Goal: Task Accomplishment & Management: Complete application form

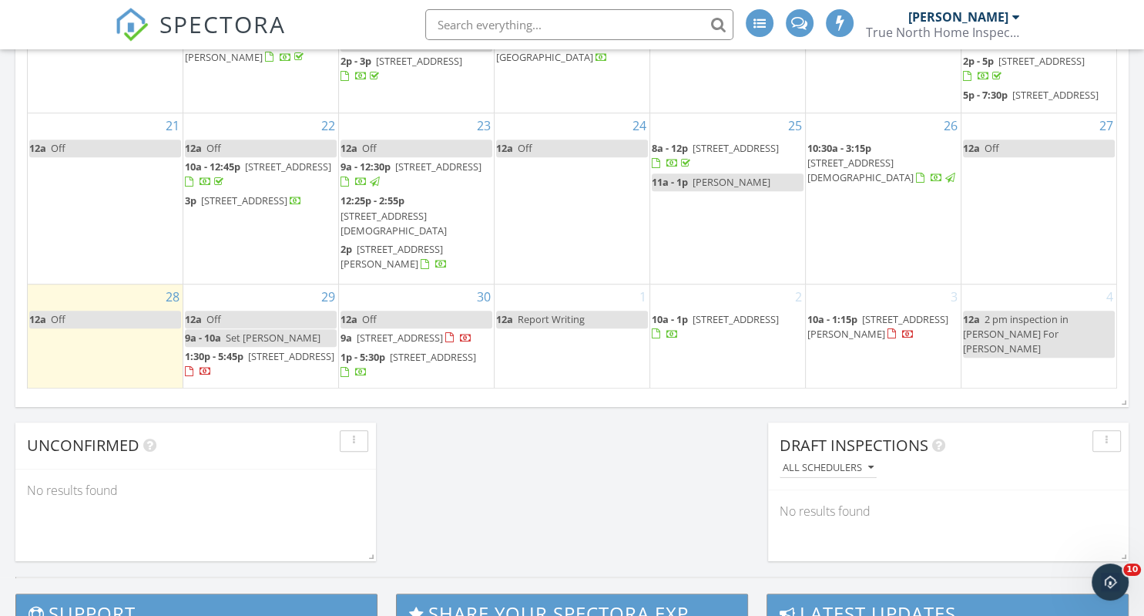
scroll to position [1057, 0]
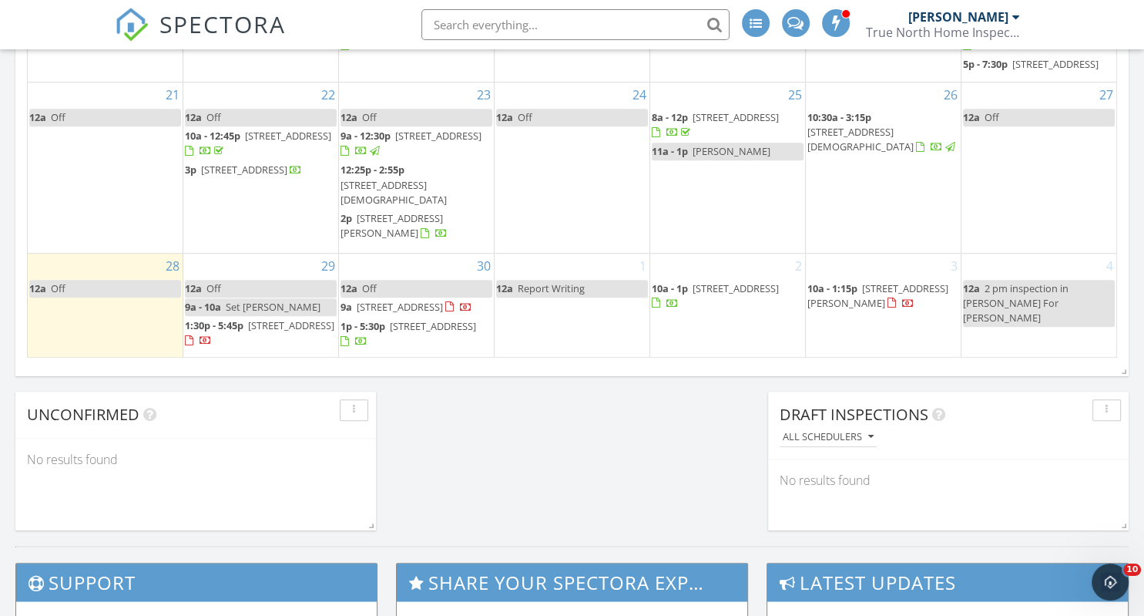
click at [1016, 281] on span "2 pm inspection in [PERSON_NAME] For [PERSON_NAME]" at bounding box center [1016, 302] width 106 height 43
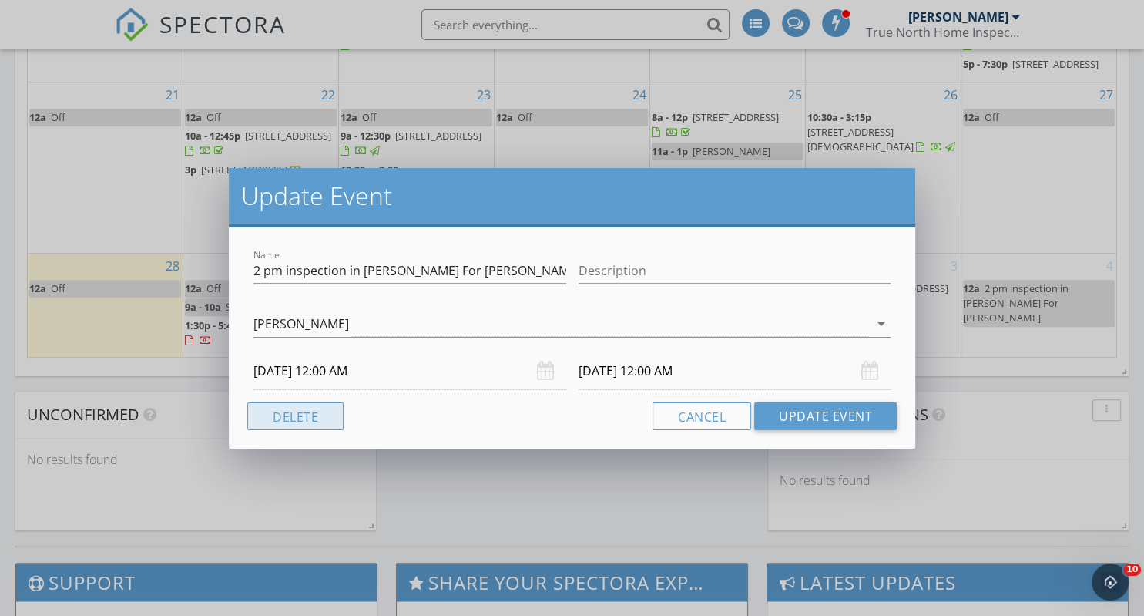
click at [287, 418] on button "Delete" at bounding box center [295, 416] width 96 height 28
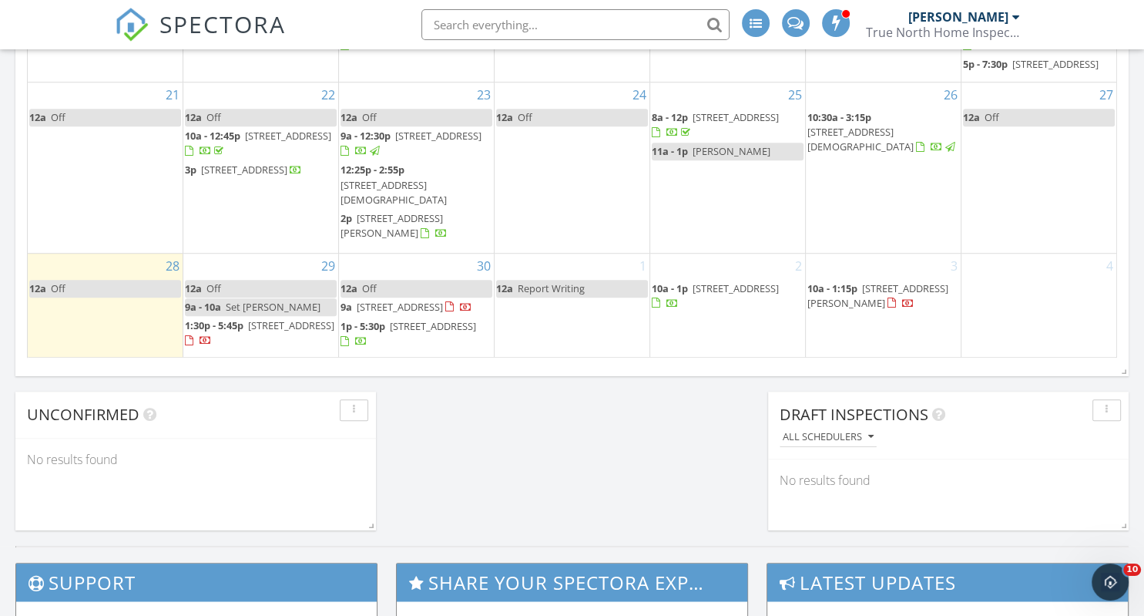
scroll to position [0, 0]
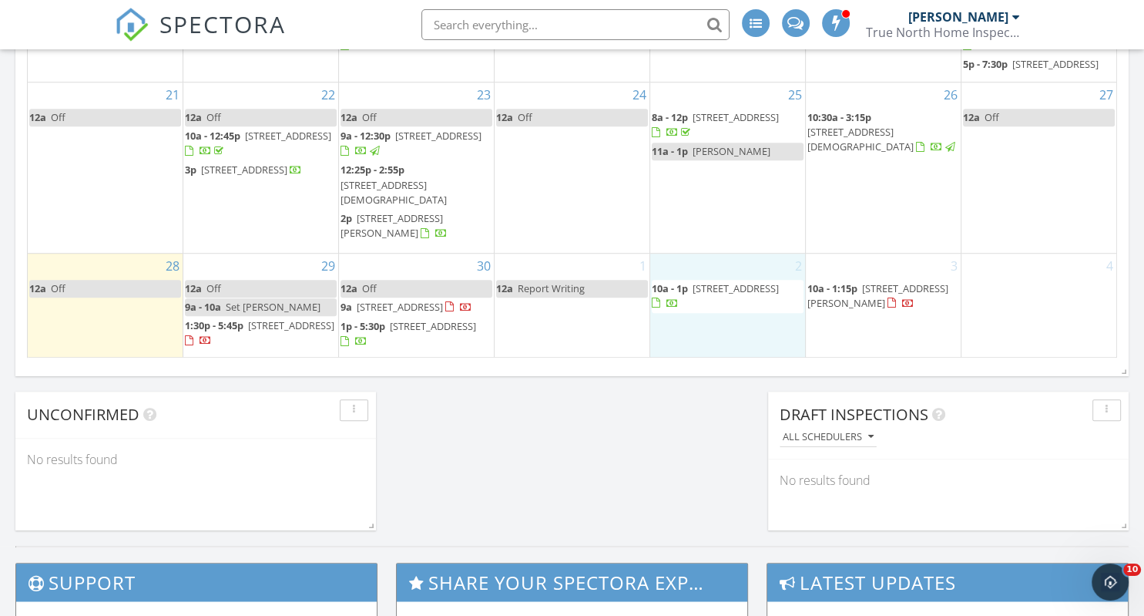
click at [747, 340] on td "2 10a - 1p 40 High St, Lisbon 03585" at bounding box center [728, 305] width 156 height 105
click at [740, 301] on link "Event" at bounding box center [725, 302] width 79 height 25
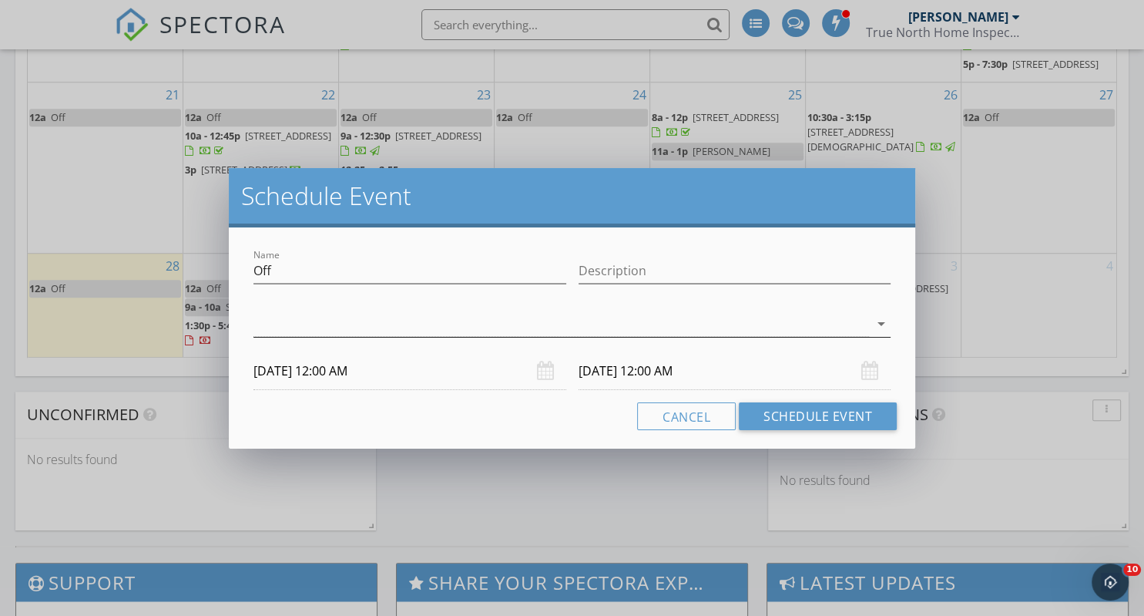
click at [313, 317] on div at bounding box center [562, 323] width 616 height 25
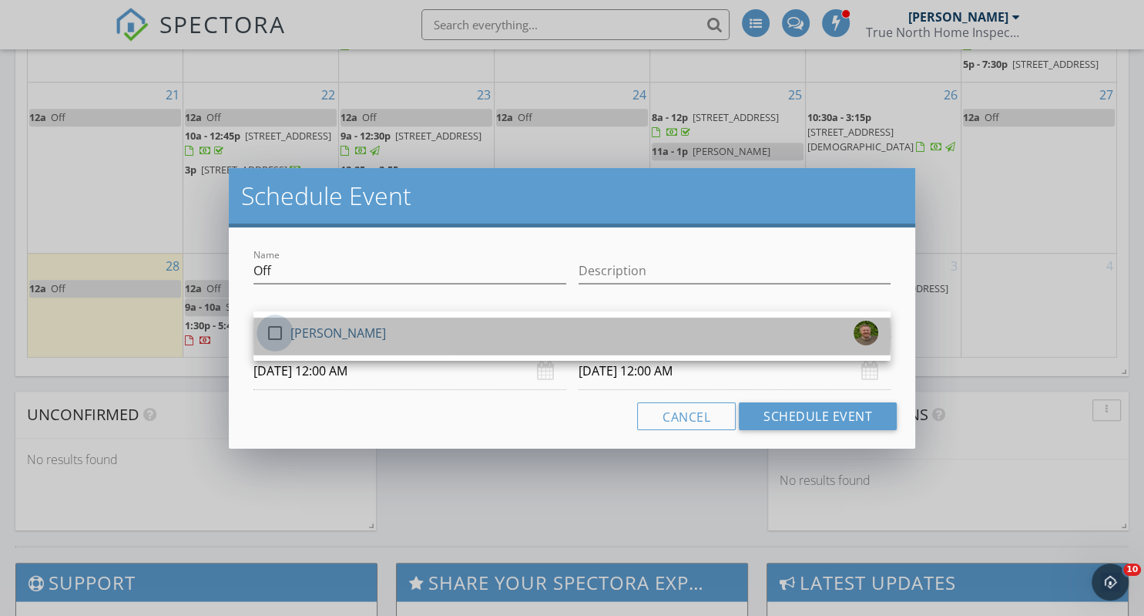
click at [277, 334] on div at bounding box center [275, 333] width 26 height 26
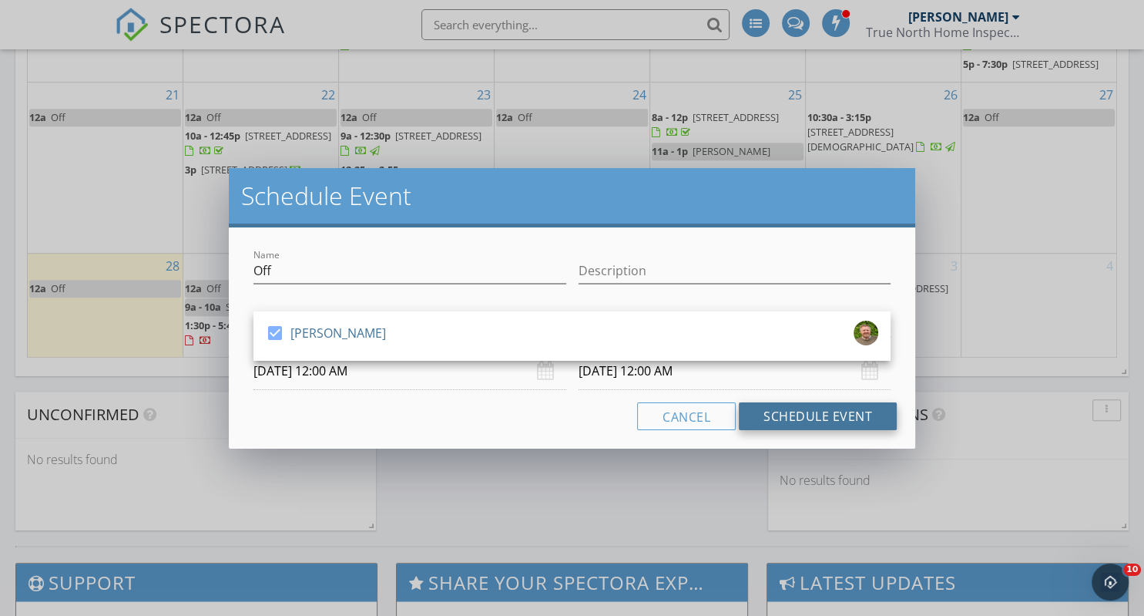
click at [808, 413] on button "Schedule Event" at bounding box center [818, 416] width 158 height 28
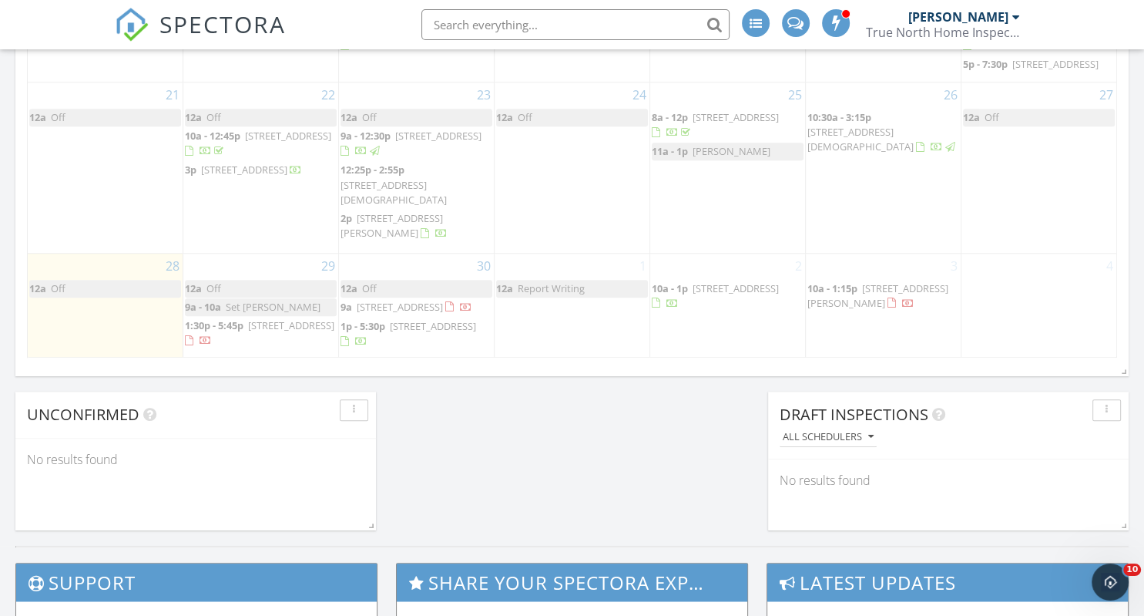
scroll to position [1118, 0]
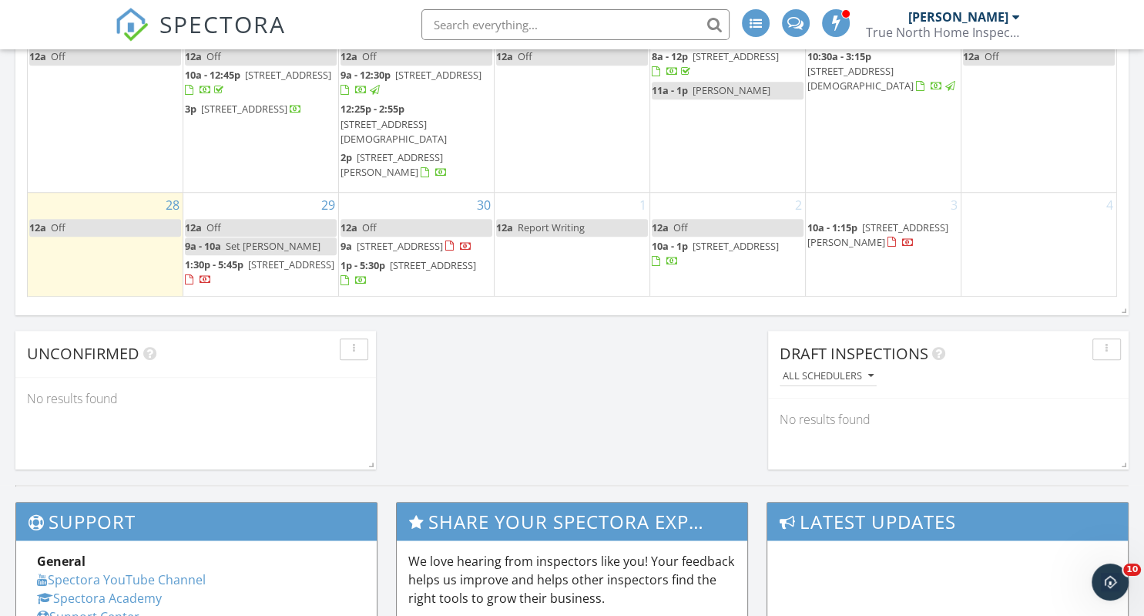
click at [860, 277] on td "3 10a - 1:15p 1 Highland Ave, Keene 03431" at bounding box center [883, 244] width 156 height 105
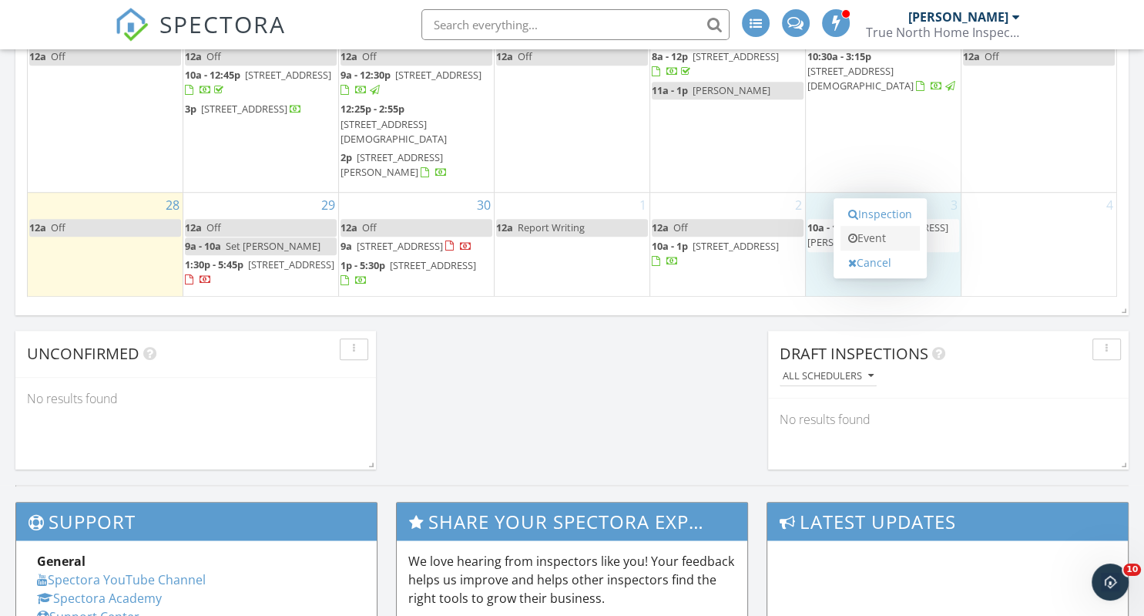
click at [871, 233] on link "Event" at bounding box center [880, 238] width 79 height 25
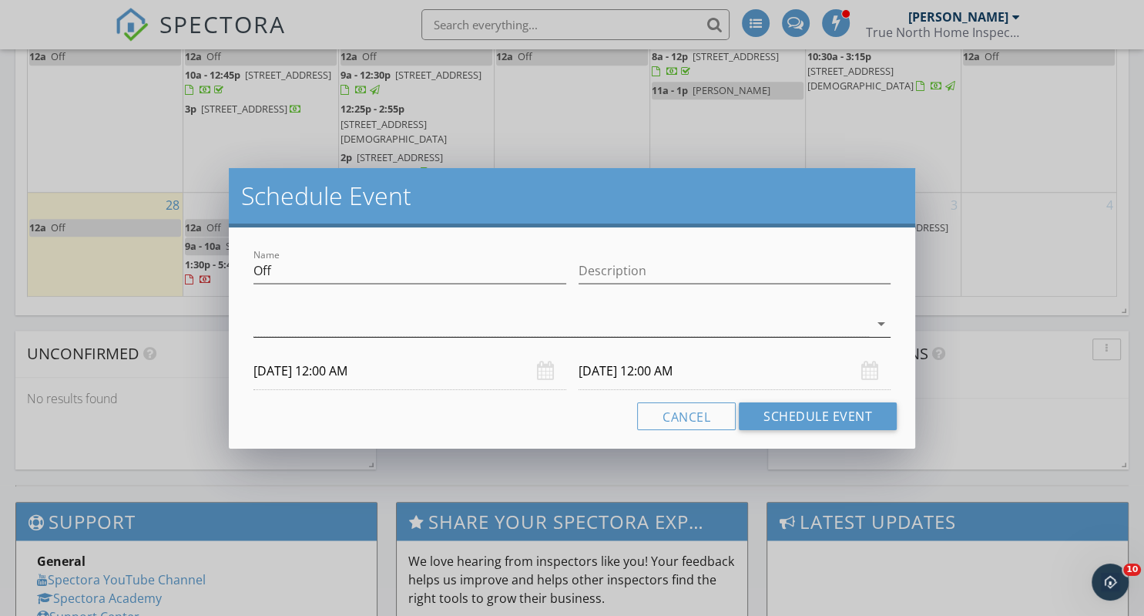
click at [317, 323] on div at bounding box center [562, 323] width 616 height 25
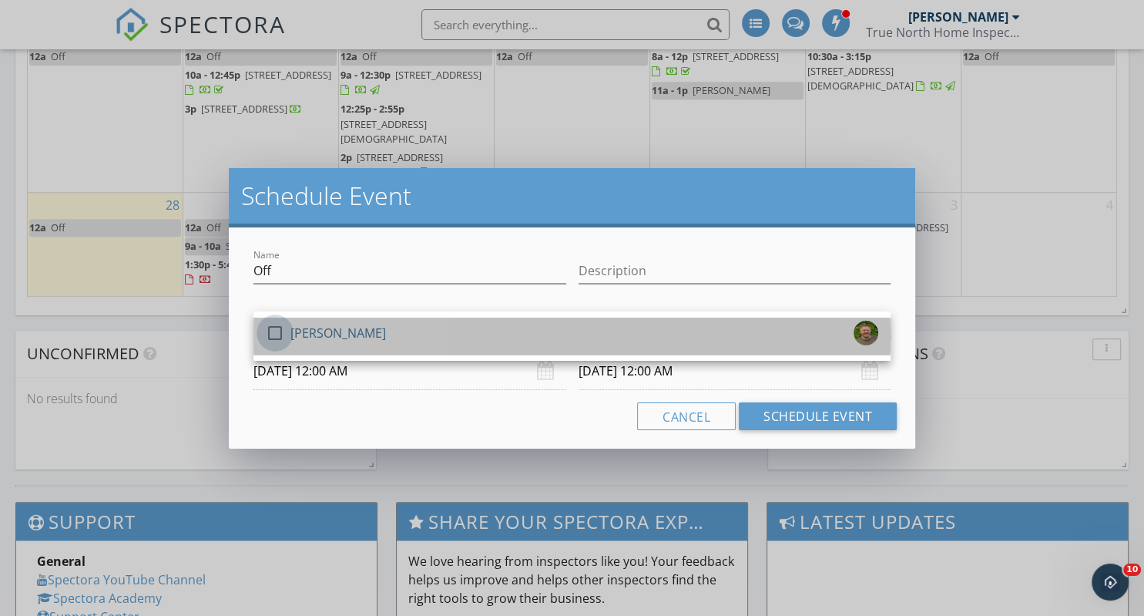
click at [267, 325] on div at bounding box center [275, 333] width 26 height 26
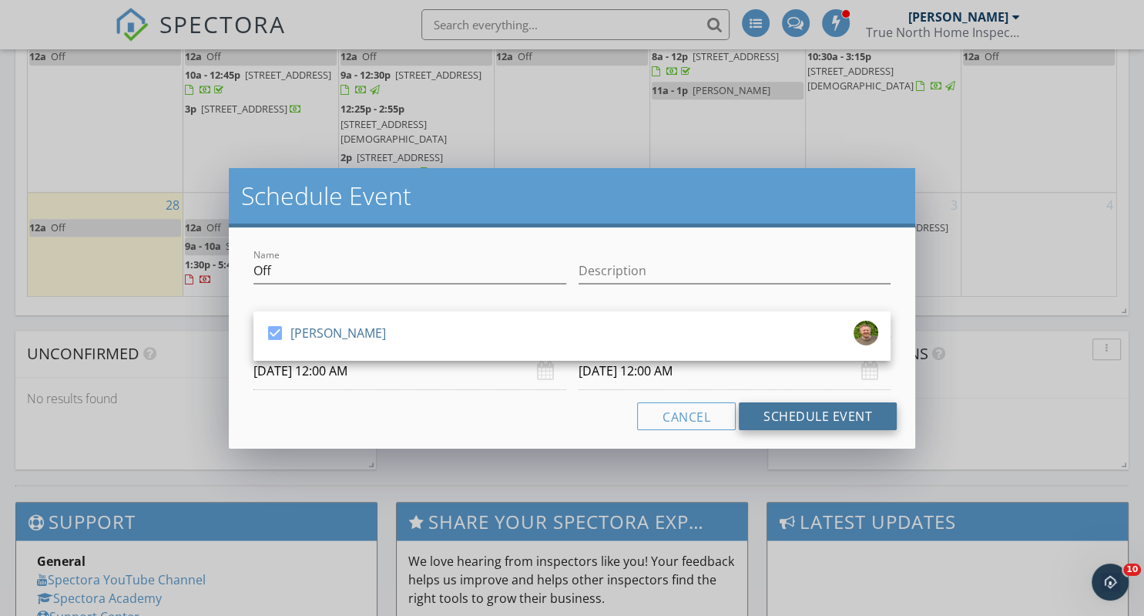
click at [783, 409] on button "Schedule Event" at bounding box center [818, 416] width 158 height 28
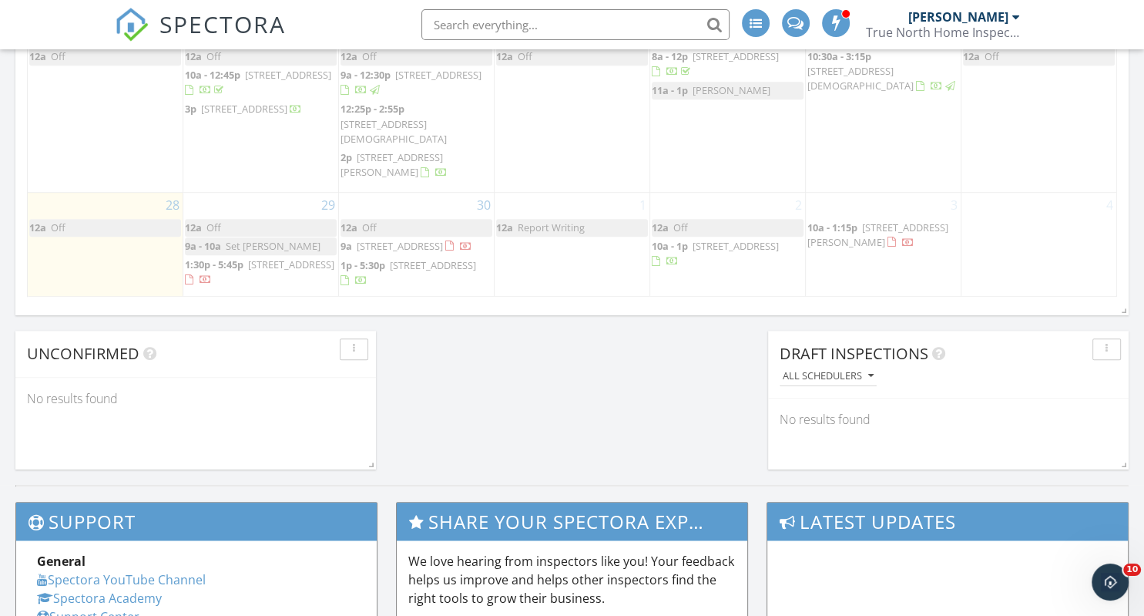
scroll to position [1178, 0]
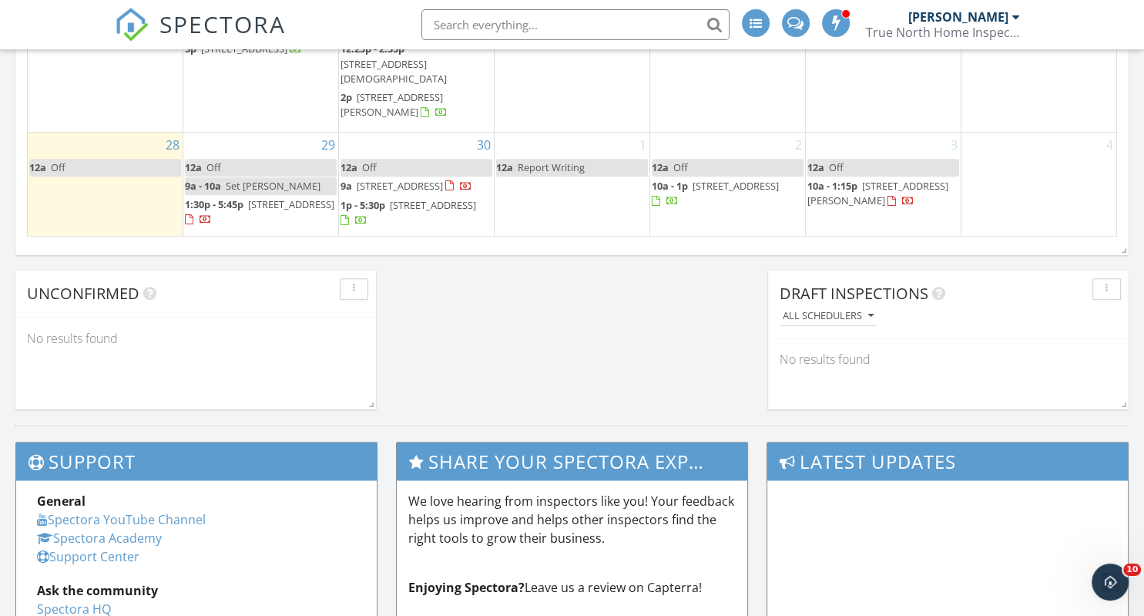
click at [1020, 186] on div "4" at bounding box center [1039, 185] width 155 height 104
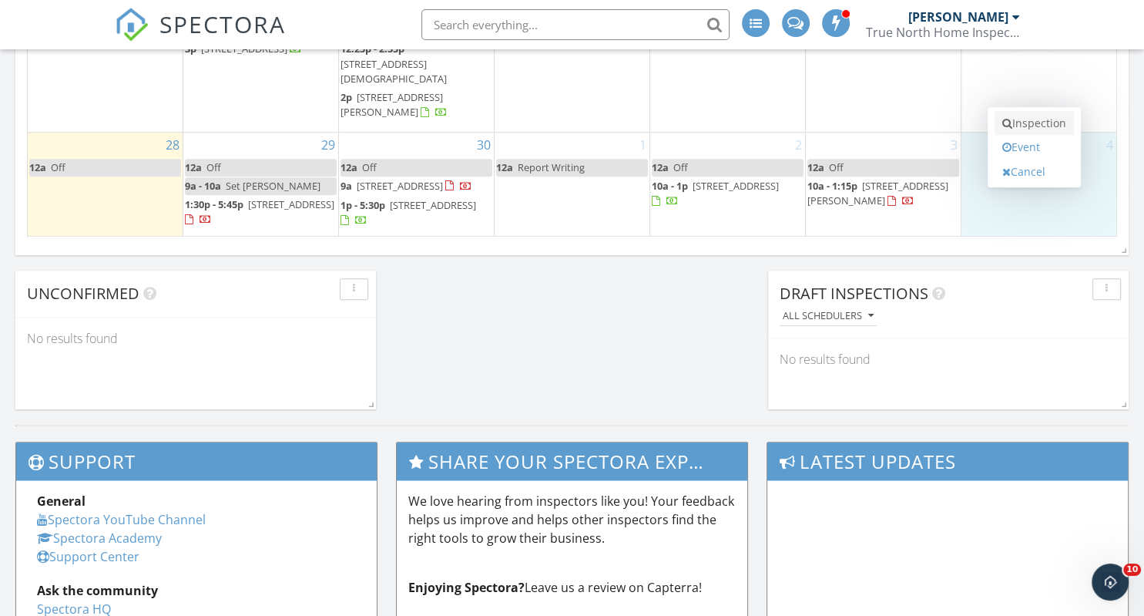
click at [1024, 123] on link "Inspection" at bounding box center [1034, 123] width 79 height 25
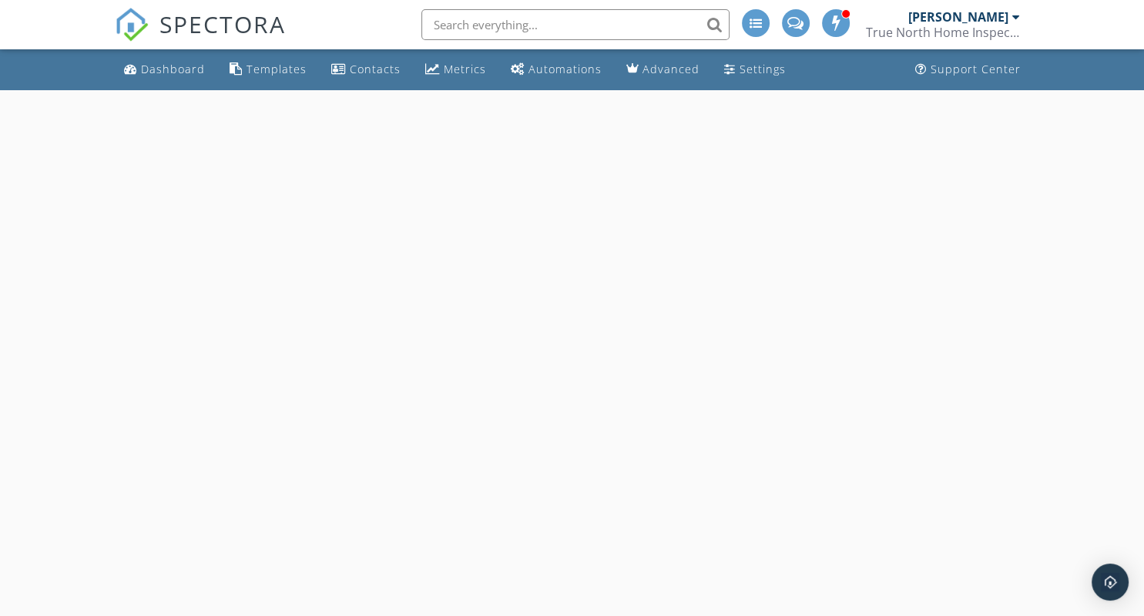
select select "9"
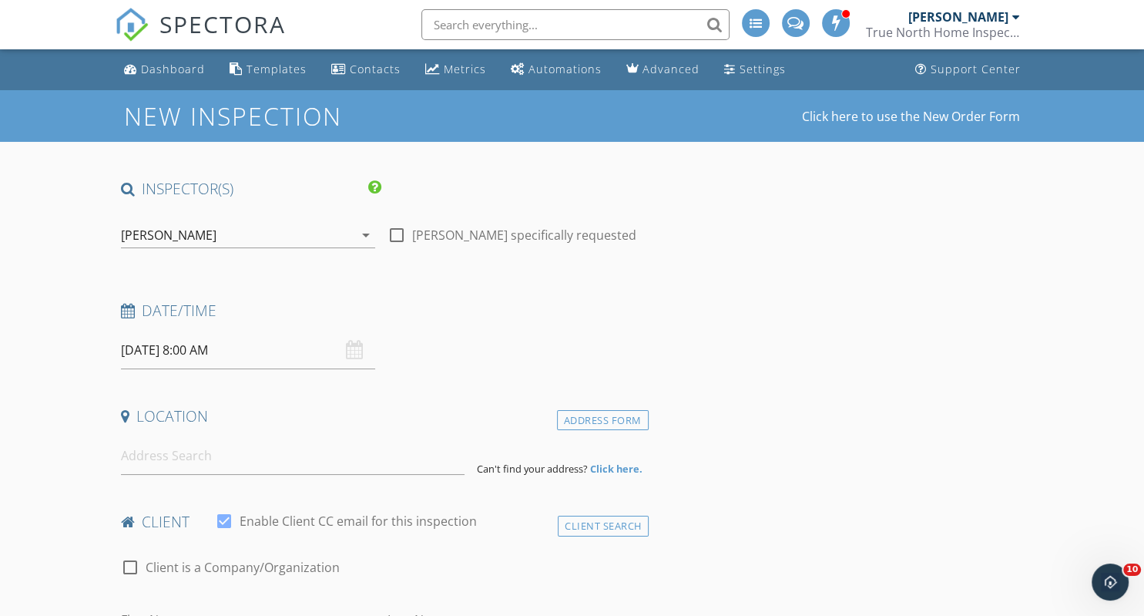
click at [253, 344] on input "10/04/2025 8:00 AM" at bounding box center [248, 350] width 255 height 38
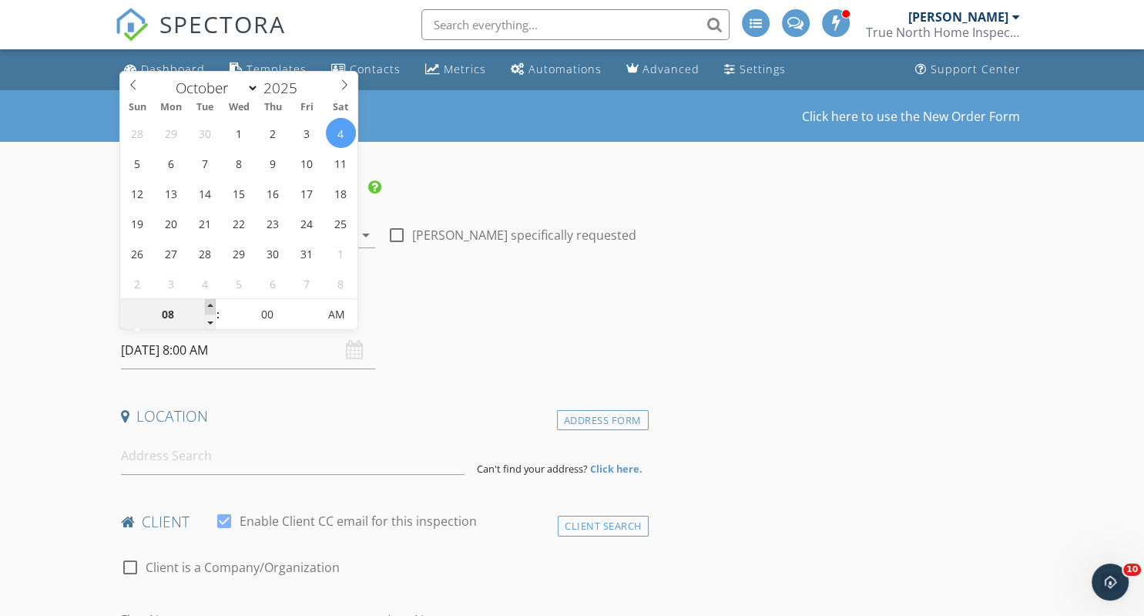
type input "09"
type input "10/04/2025 9:00 AM"
click at [211, 306] on span at bounding box center [210, 306] width 11 height 15
type input "10"
type input "10/04/2025 10:00 AM"
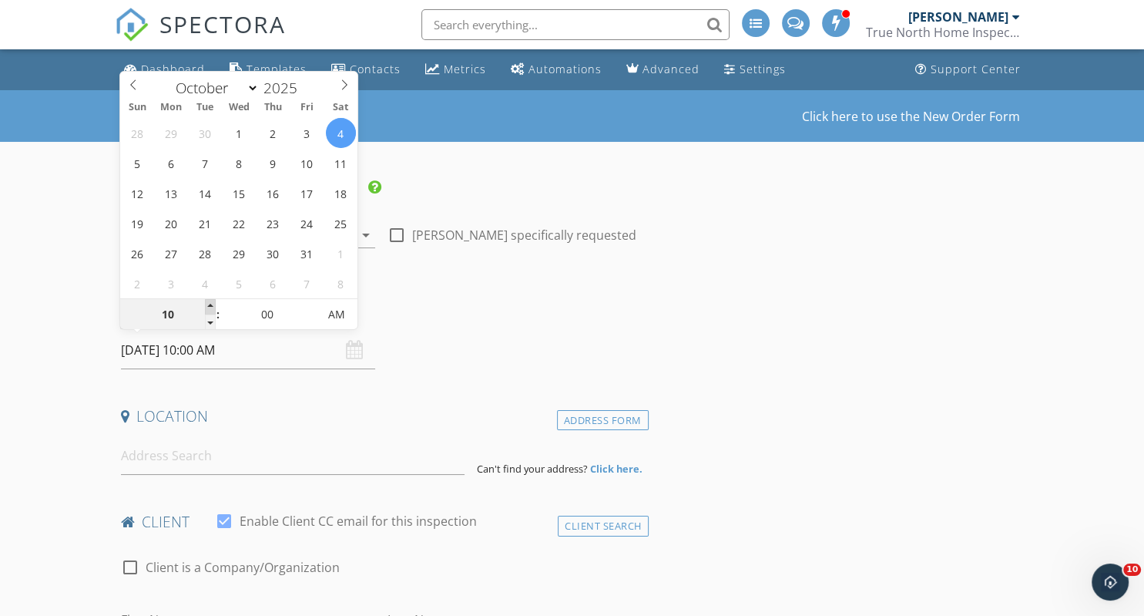
click at [211, 306] on span at bounding box center [210, 306] width 11 height 15
type input "11"
type input "10/04/2025 11:00 AM"
click at [211, 306] on span at bounding box center [210, 306] width 11 height 15
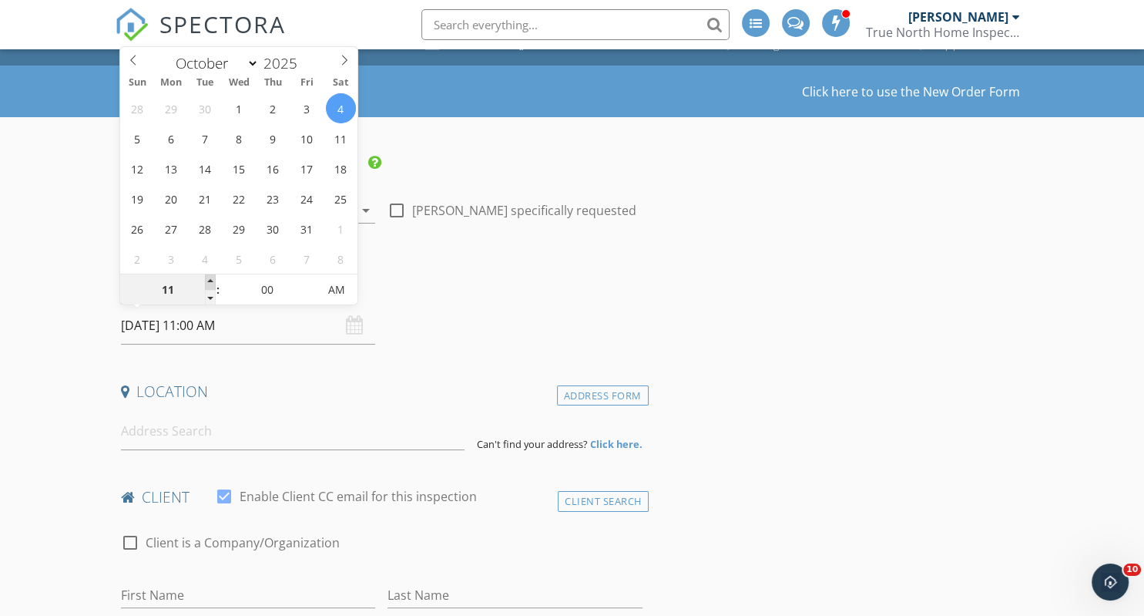
click at [211, 307] on input "10/04/2025 11:00 AM" at bounding box center [248, 326] width 255 height 38
click at [205, 280] on input "11" at bounding box center [167, 290] width 95 height 31
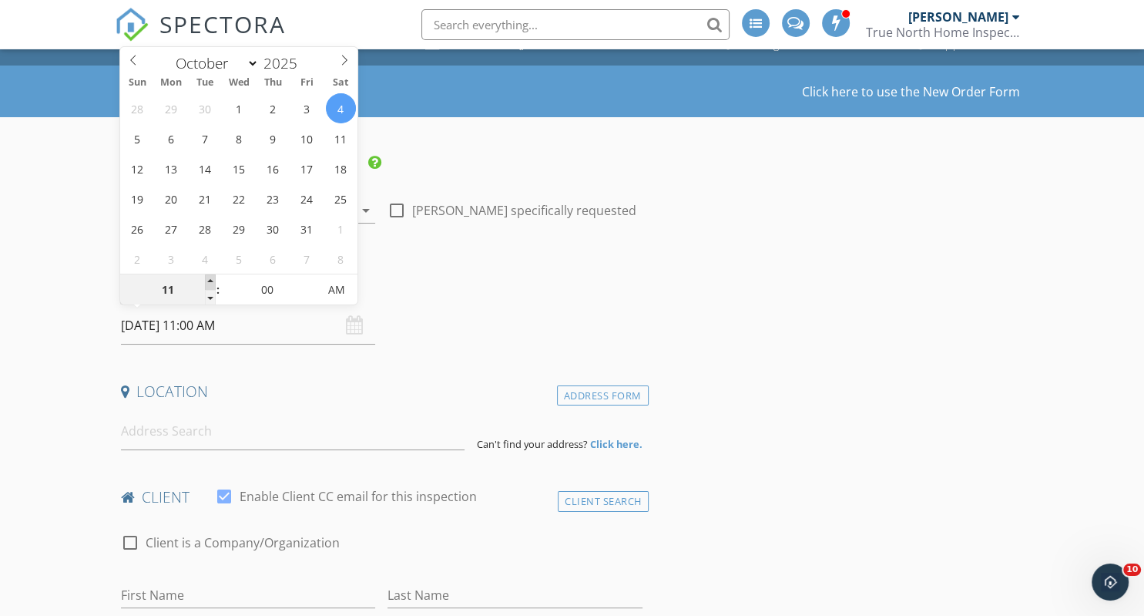
type input "12"
type input "10/04/2025 12:00 PM"
click at [209, 280] on span at bounding box center [210, 281] width 11 height 15
type input "01"
type input "10/04/2025 1:00 PM"
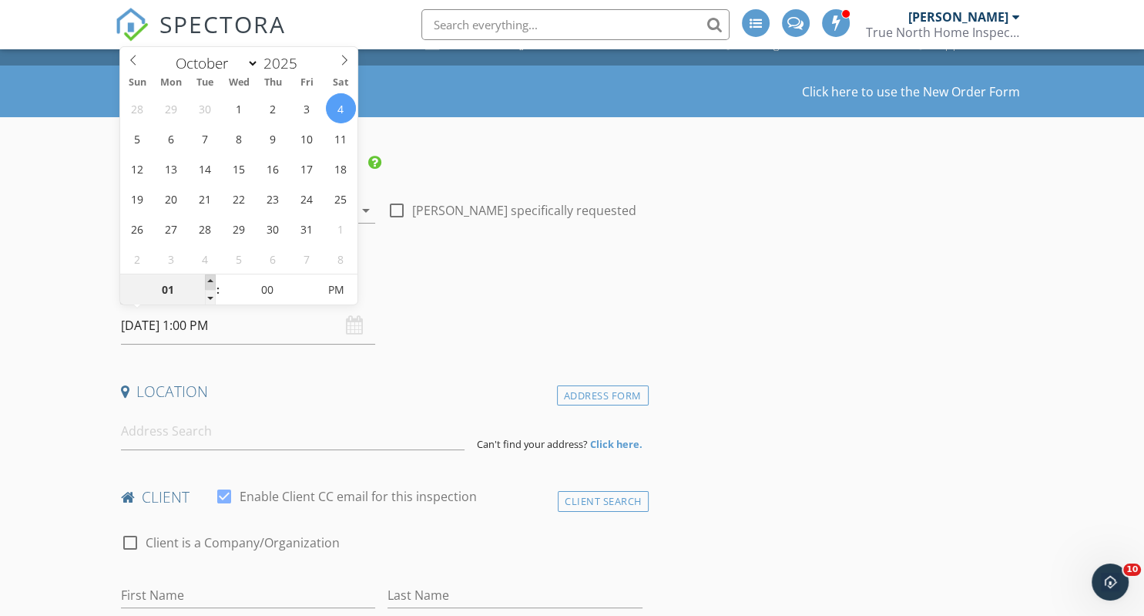
click at [209, 280] on span at bounding box center [210, 281] width 11 height 15
type input "02"
type input "10/04/2025 2:00 PM"
click at [209, 280] on span at bounding box center [210, 281] width 11 height 15
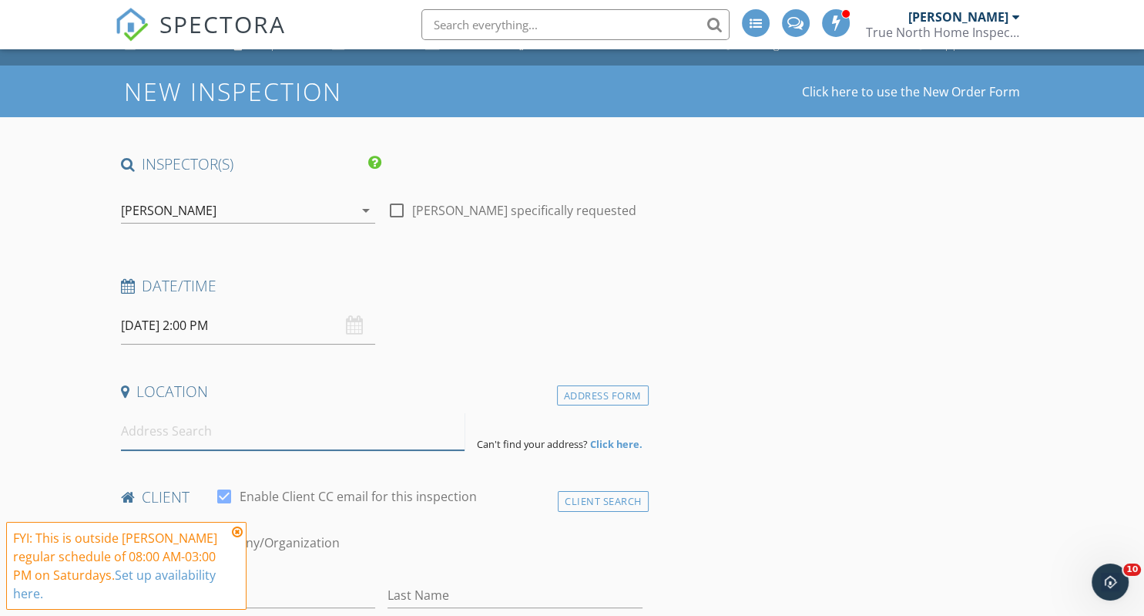
click at [202, 422] on input at bounding box center [293, 431] width 344 height 38
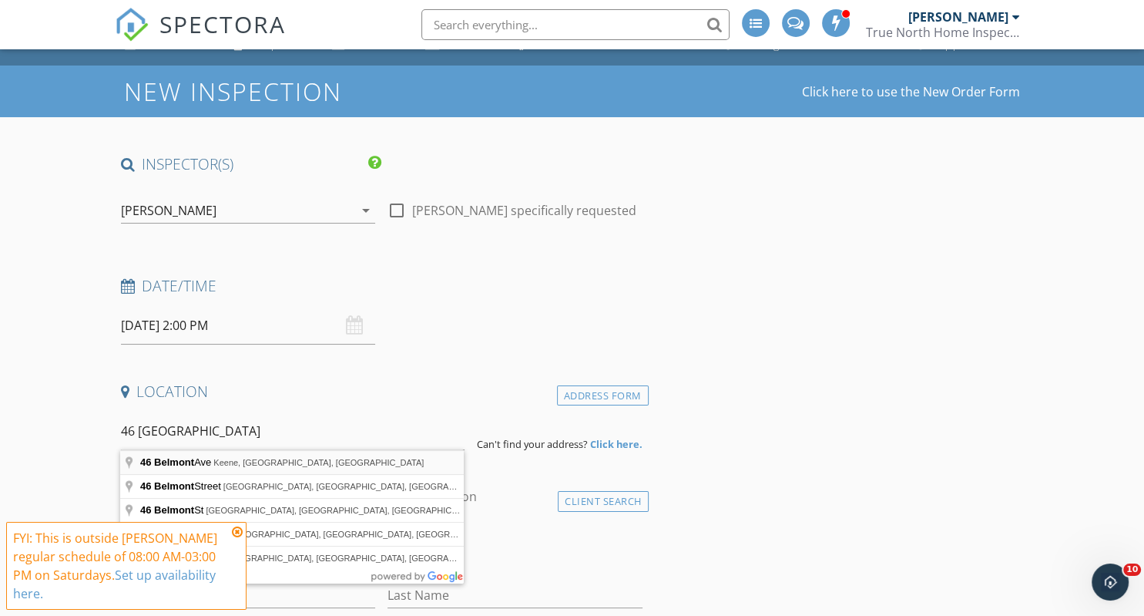
type input "46 Belmont Ave, Keene, NH, USA"
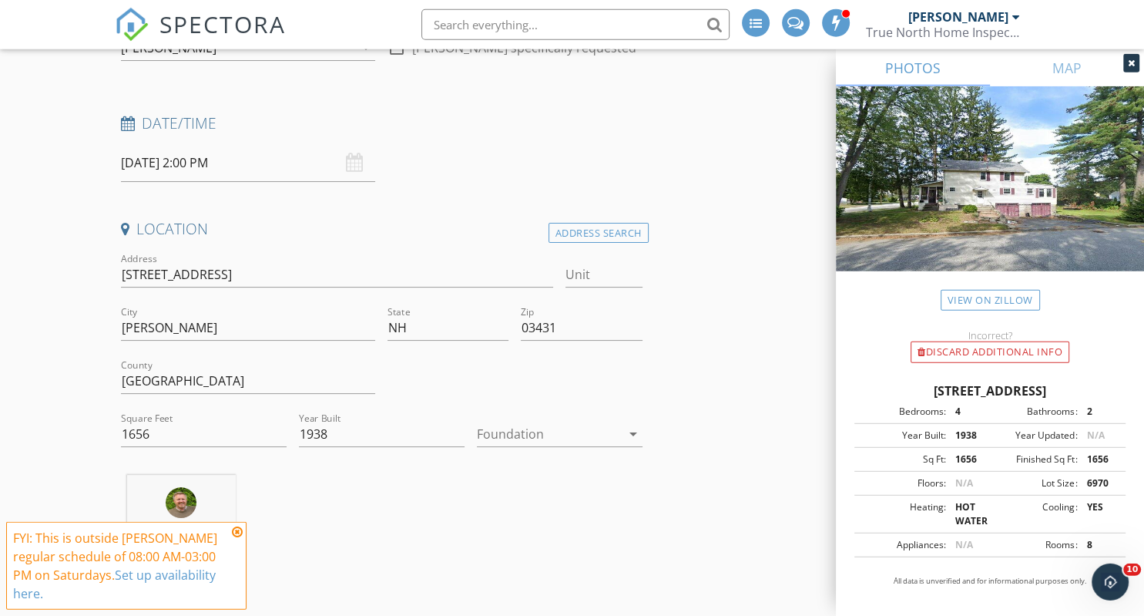
scroll to position [188, 0]
click at [236, 532] on icon at bounding box center [237, 532] width 11 height 12
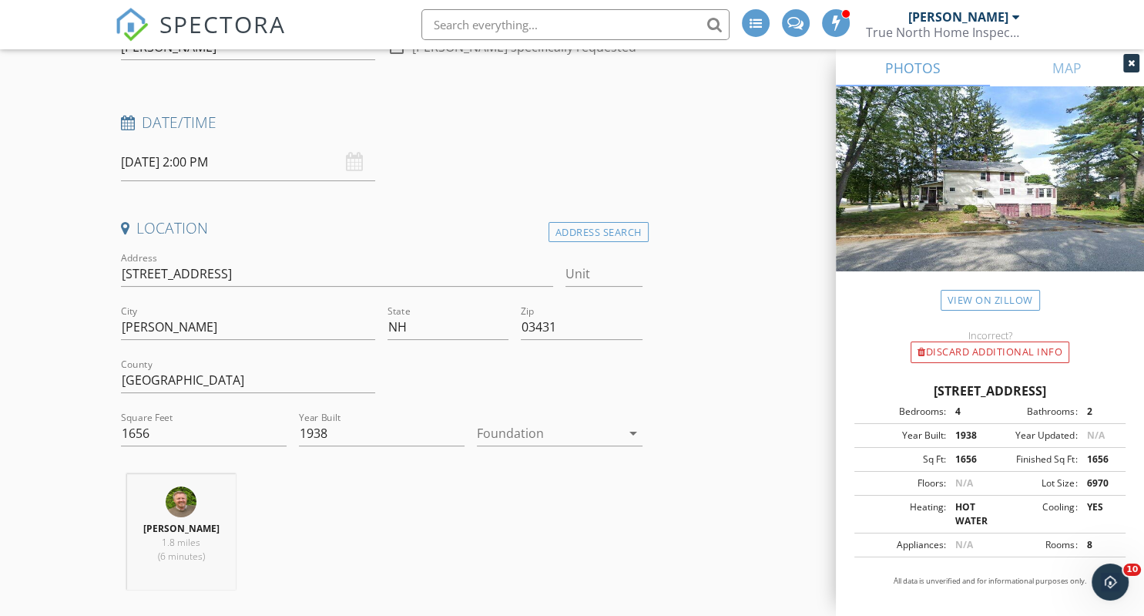
drag, startPoint x: 637, startPoint y: 436, endPoint x: 626, endPoint y: 438, distance: 10.9
click at [640, 436] on icon "arrow_drop_down" at bounding box center [633, 433] width 18 height 18
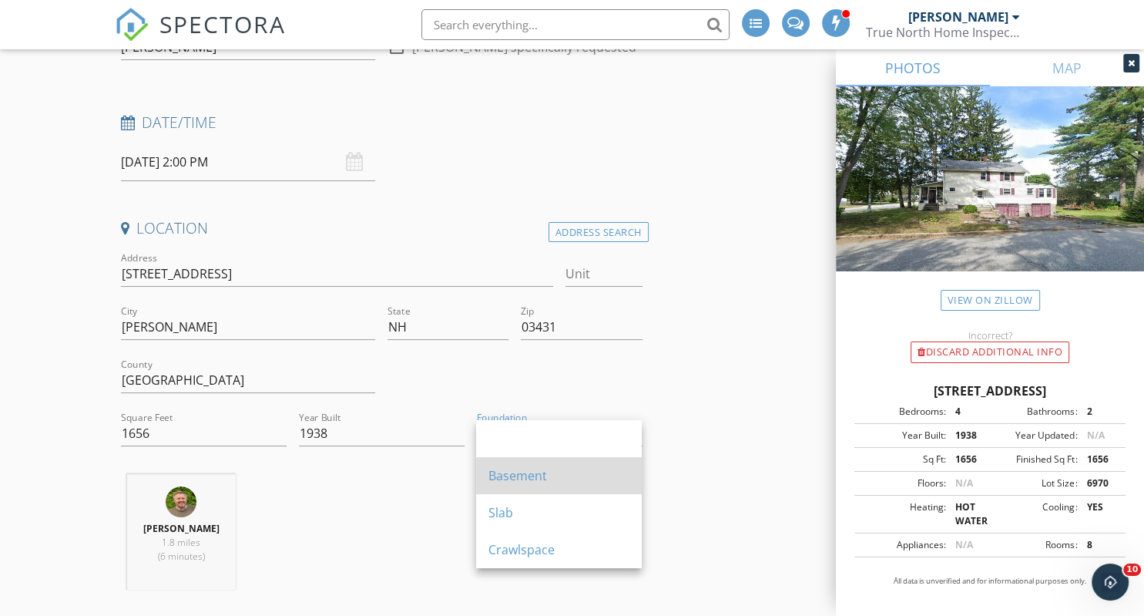
click at [541, 479] on div "Basement" at bounding box center [559, 475] width 141 height 18
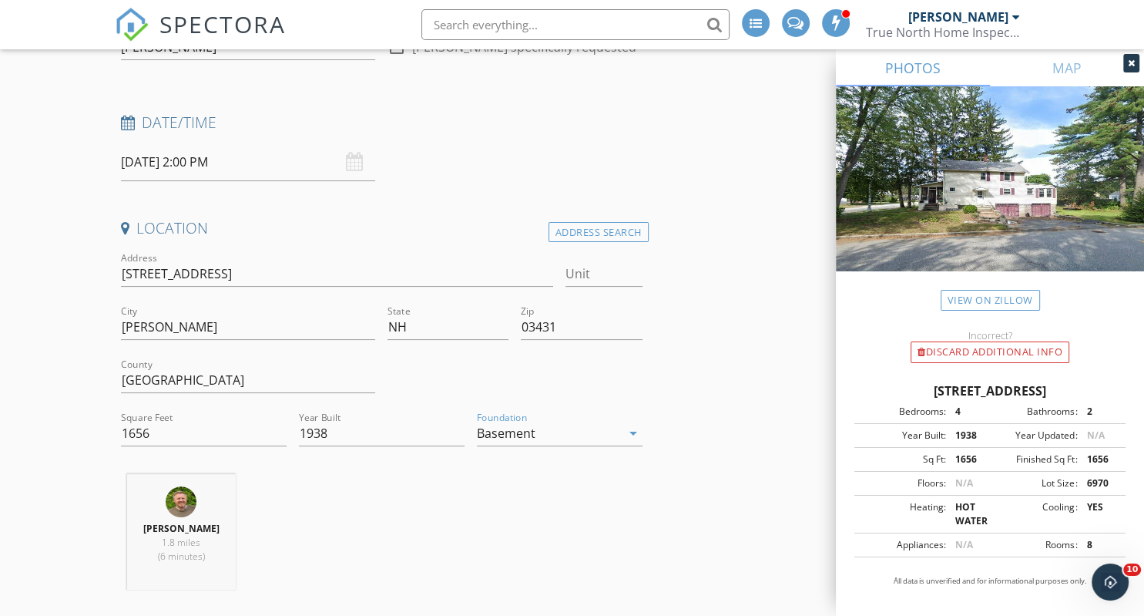
click at [371, 538] on div "John Brewster 1.8 miles (6 minutes)" at bounding box center [382, 538] width 534 height 128
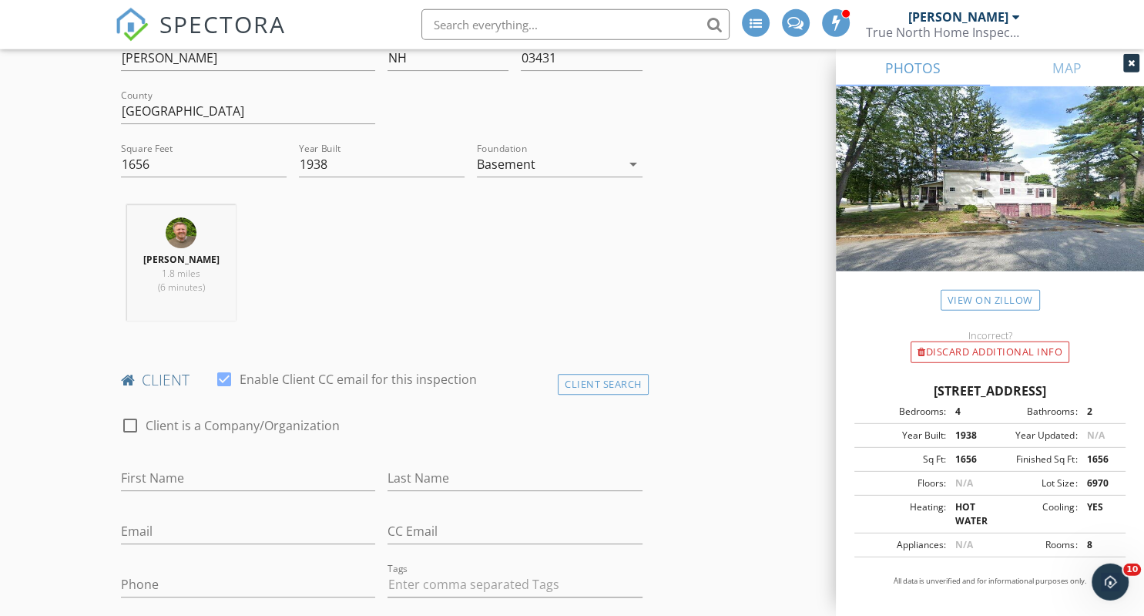
scroll to position [513, 0]
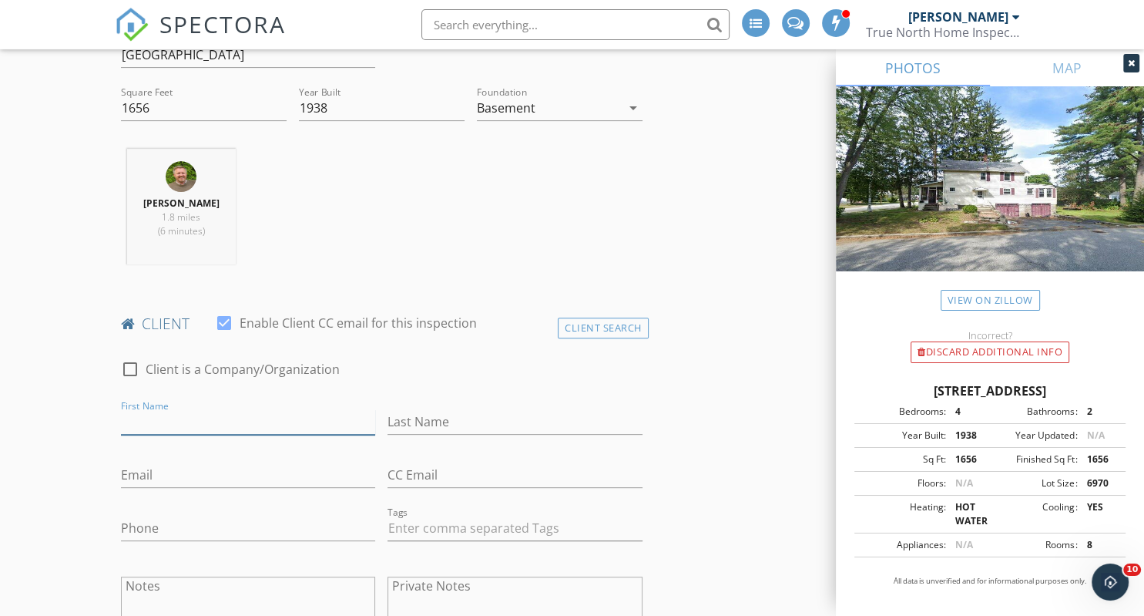
click at [193, 415] on input "First Name" at bounding box center [248, 421] width 255 height 25
type input "Jonathan"
type input "Hecko"
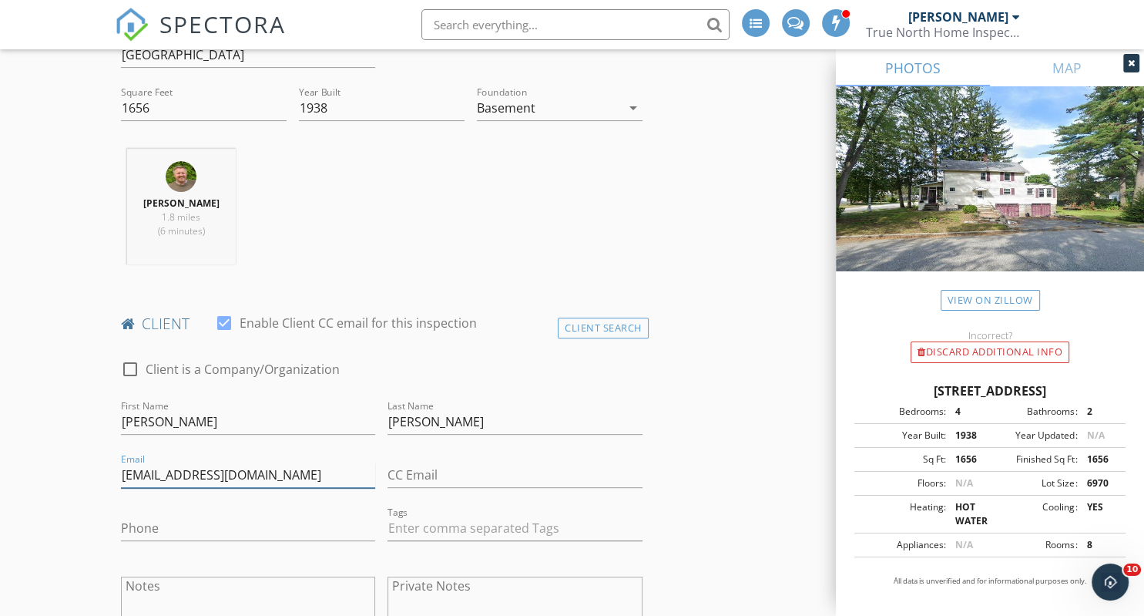
type input "johnathanhecko@gmail.com"
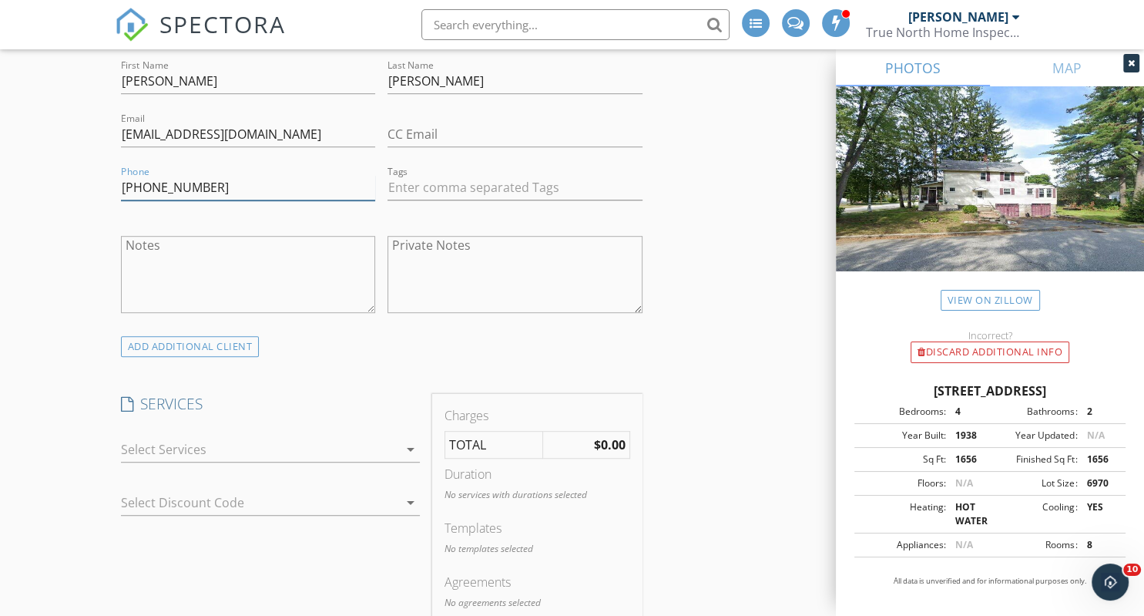
scroll to position [838, 0]
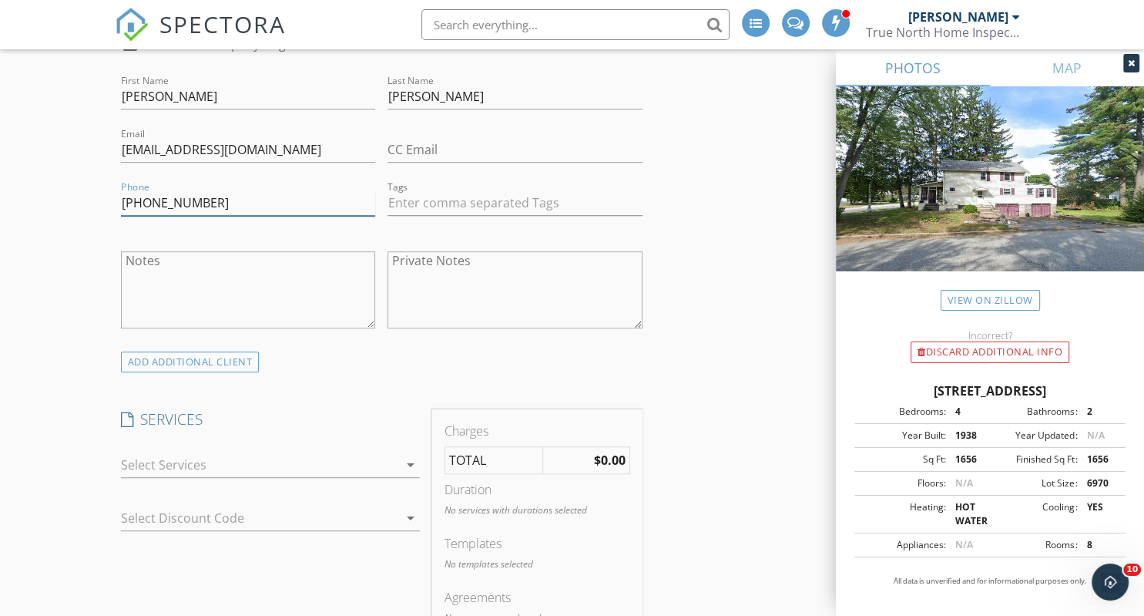
type input "917-613-3116"
click at [411, 464] on icon "arrow_drop_down" at bounding box center [410, 464] width 18 height 18
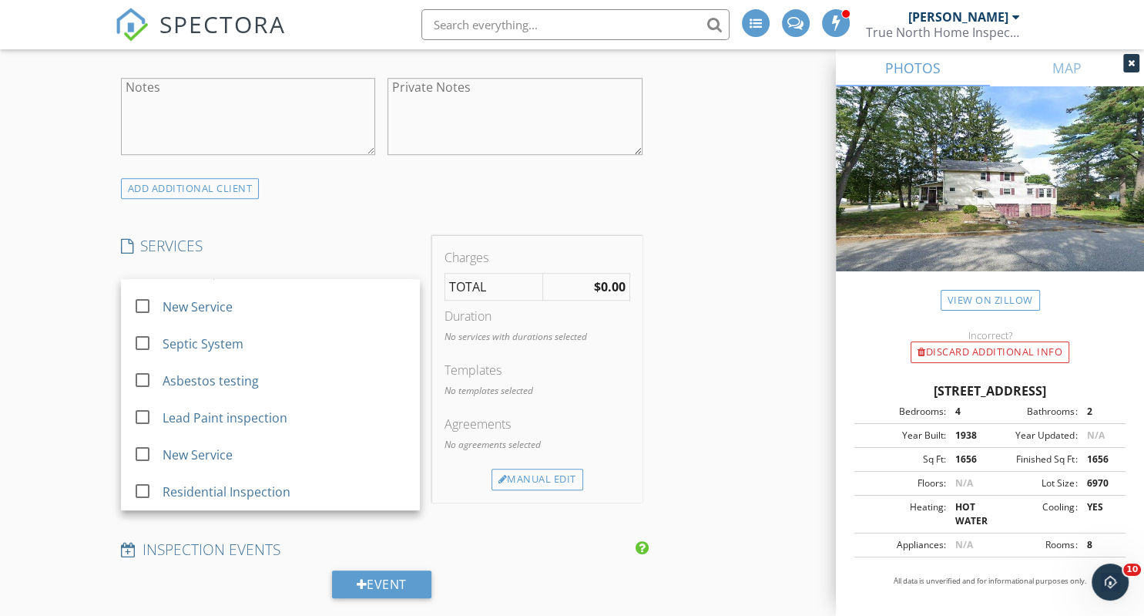
scroll to position [1083, 0]
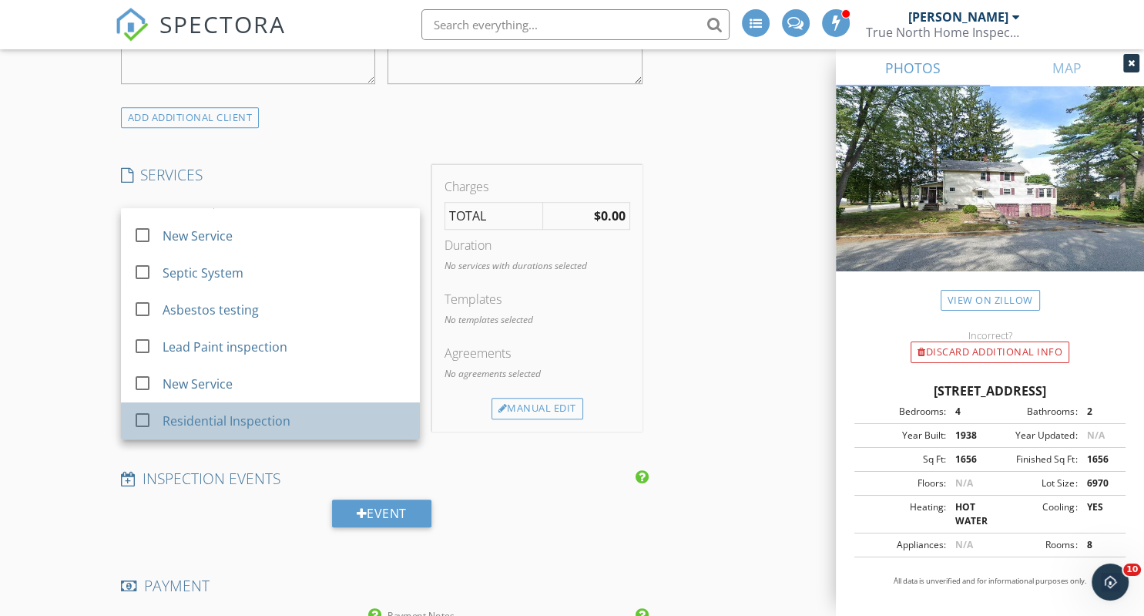
click at [214, 412] on div "Residential Inspection" at bounding box center [226, 421] width 128 height 18
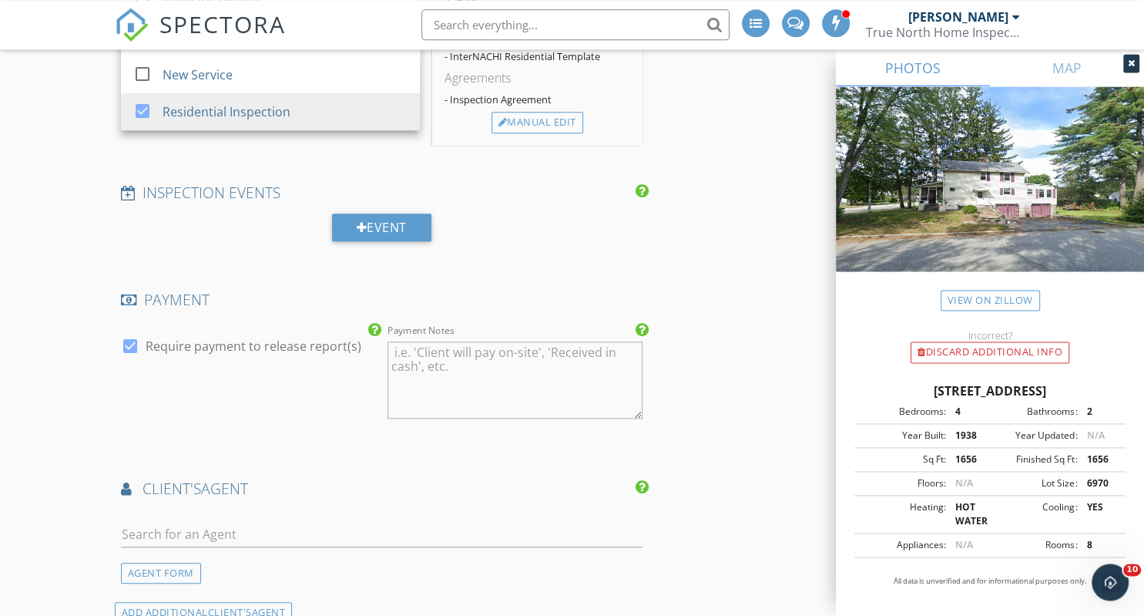
scroll to position [1571, 0]
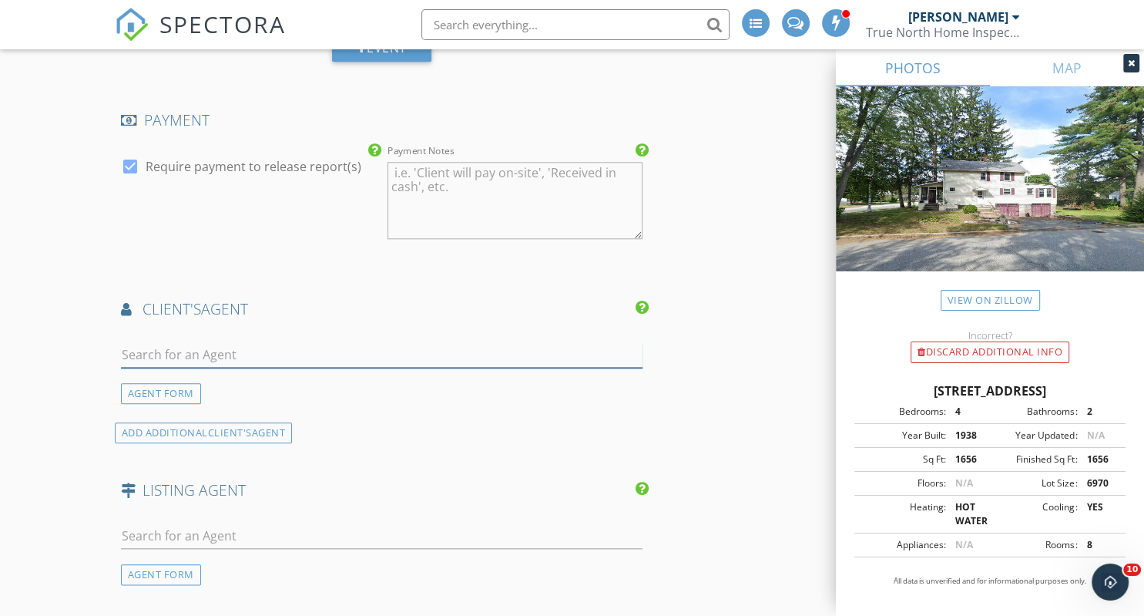
click at [317, 358] on input "text" at bounding box center [382, 354] width 522 height 25
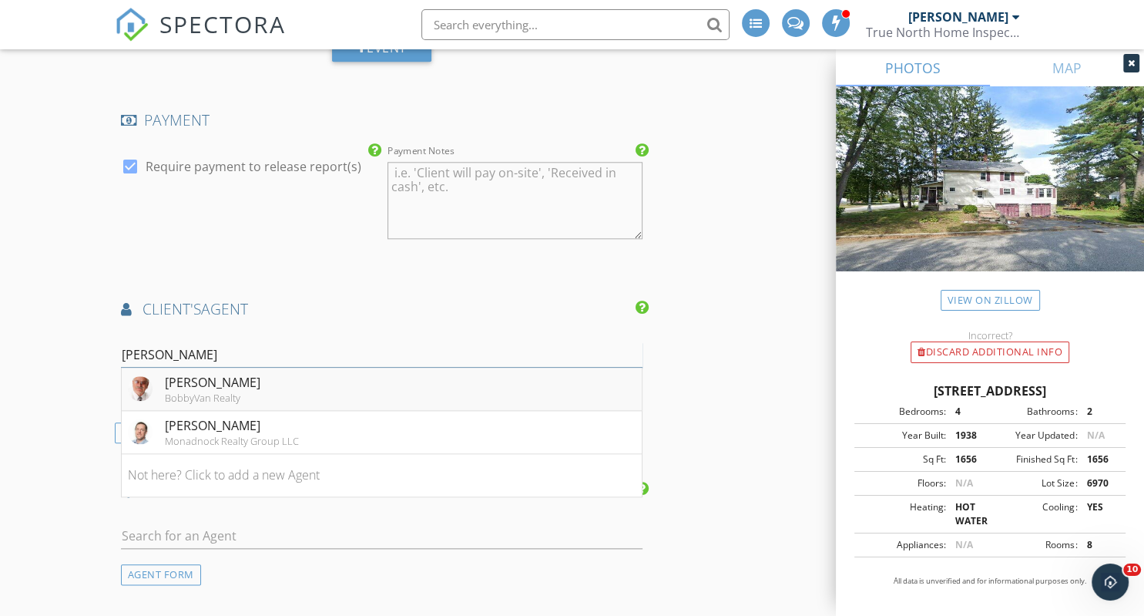
type input "Bobb"
click at [188, 382] on div "Bobby Van Laarhoven" at bounding box center [213, 382] width 96 height 18
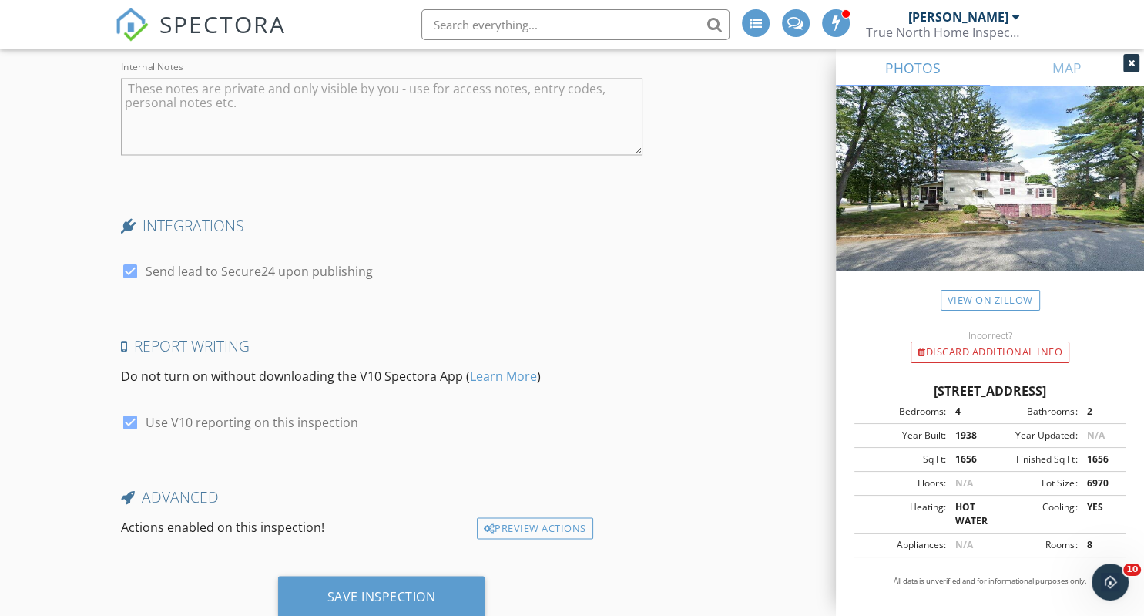
scroll to position [2717, 0]
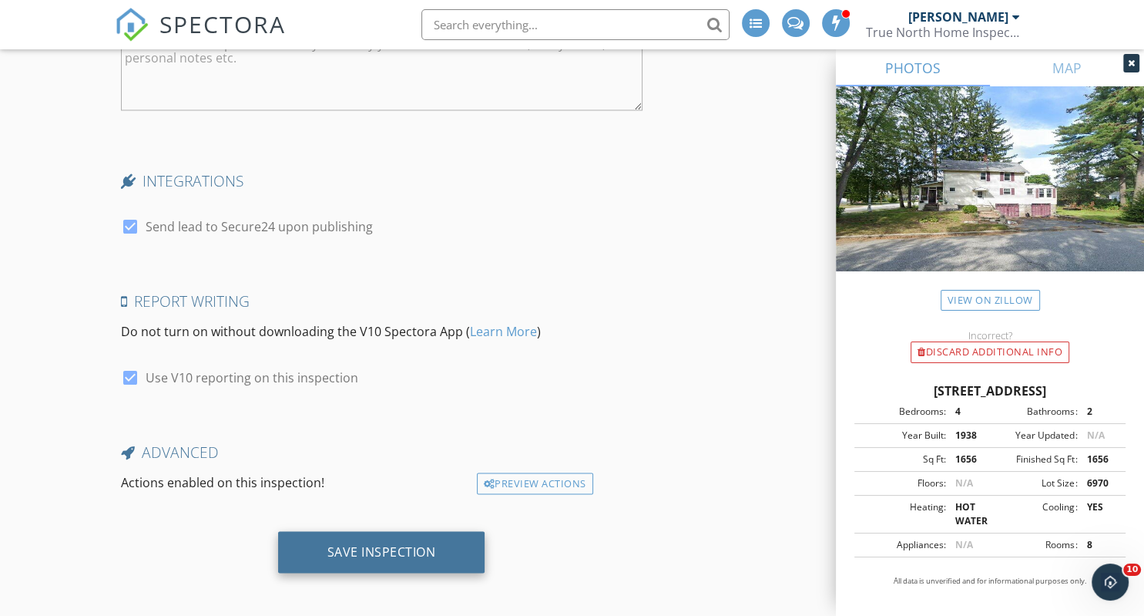
click at [385, 543] on div "Save Inspection" at bounding box center [382, 550] width 109 height 15
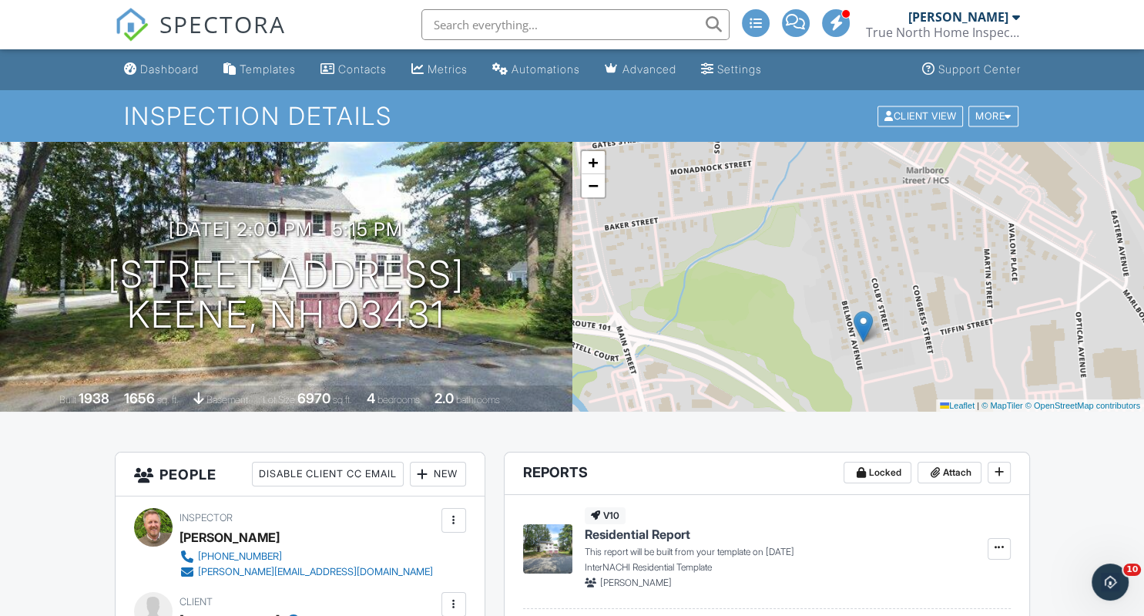
drag, startPoint x: 743, startPoint y: 205, endPoint x: 749, endPoint y: 270, distance: 65.8
click at [748, 270] on div "+ − Leaflet | © MapTiler © OpenStreetMap contributors" at bounding box center [859, 277] width 573 height 270
click at [167, 68] on div "Dashboard" at bounding box center [169, 68] width 59 height 13
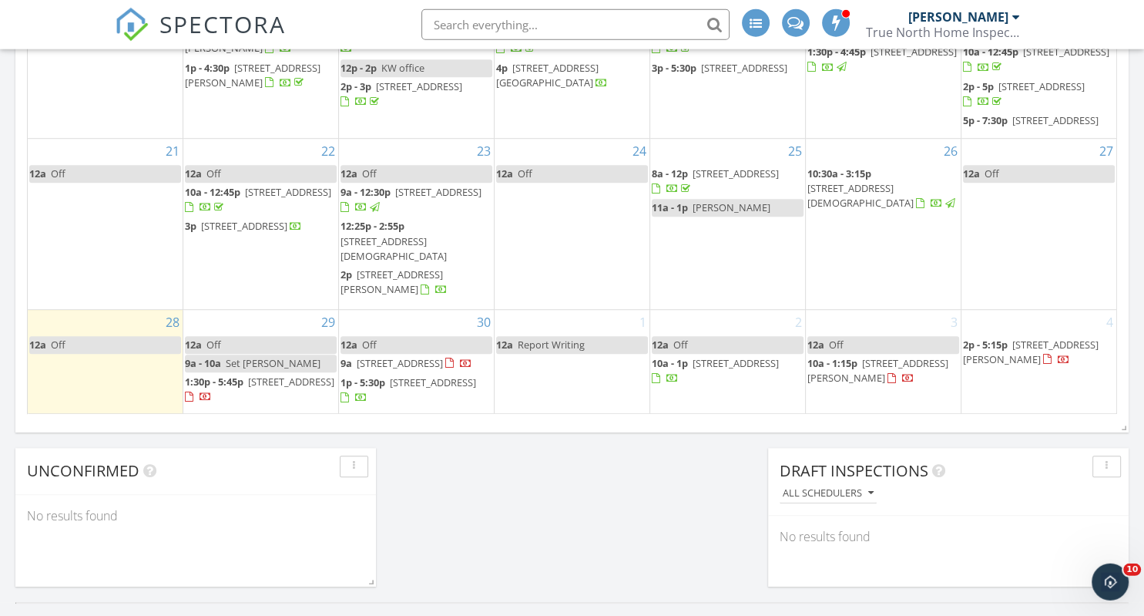
scroll to position [976, 0]
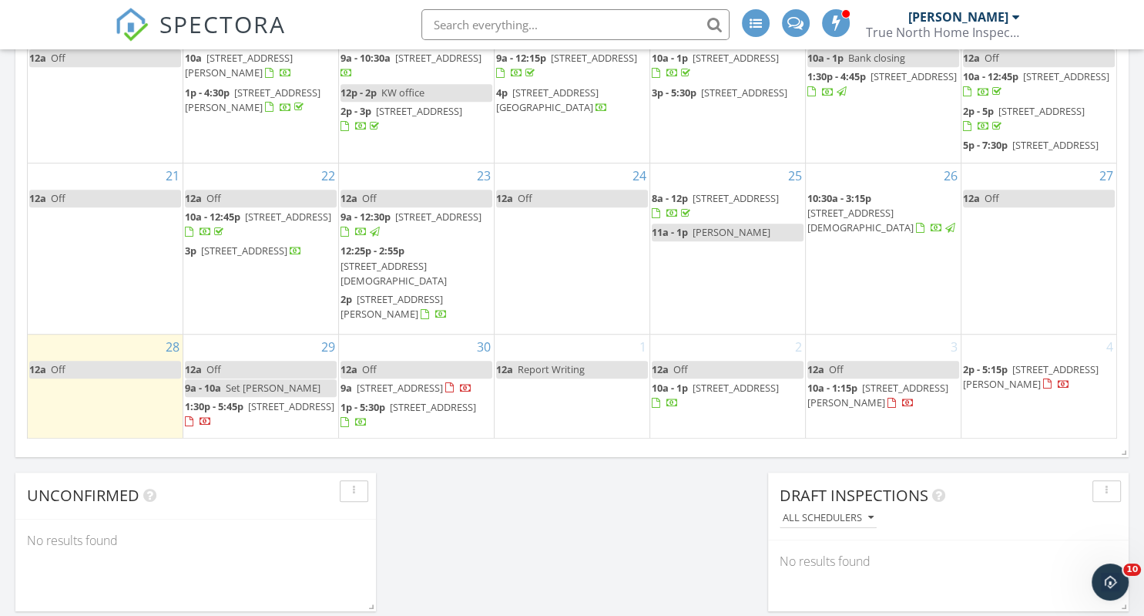
click at [291, 193] on link "12a Off" at bounding box center [261, 199] width 152 height 18
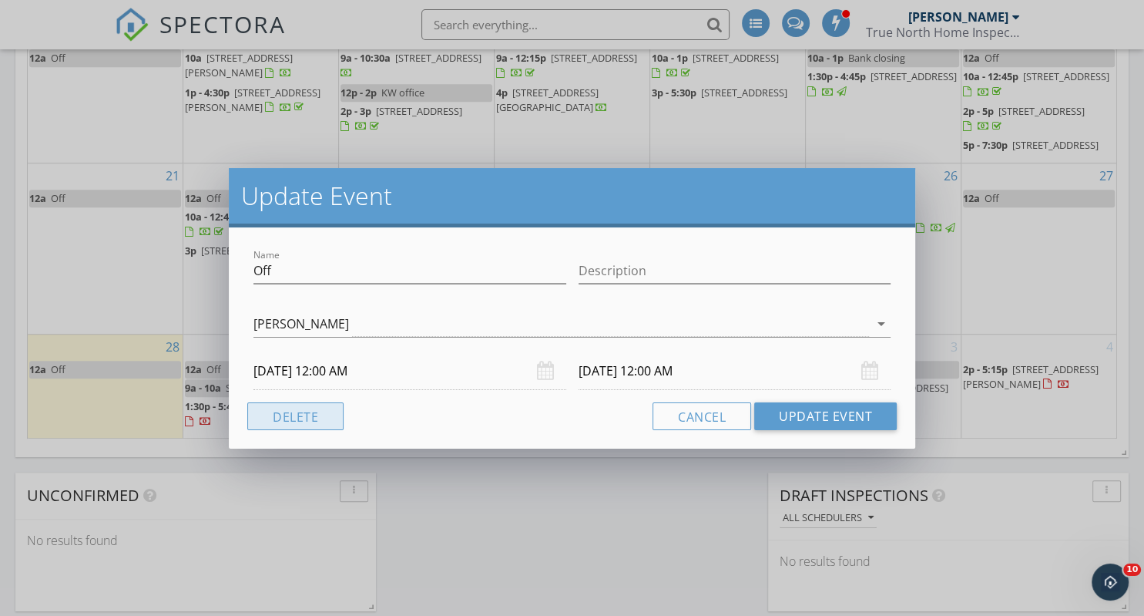
click at [303, 419] on button "Delete" at bounding box center [295, 416] width 96 height 28
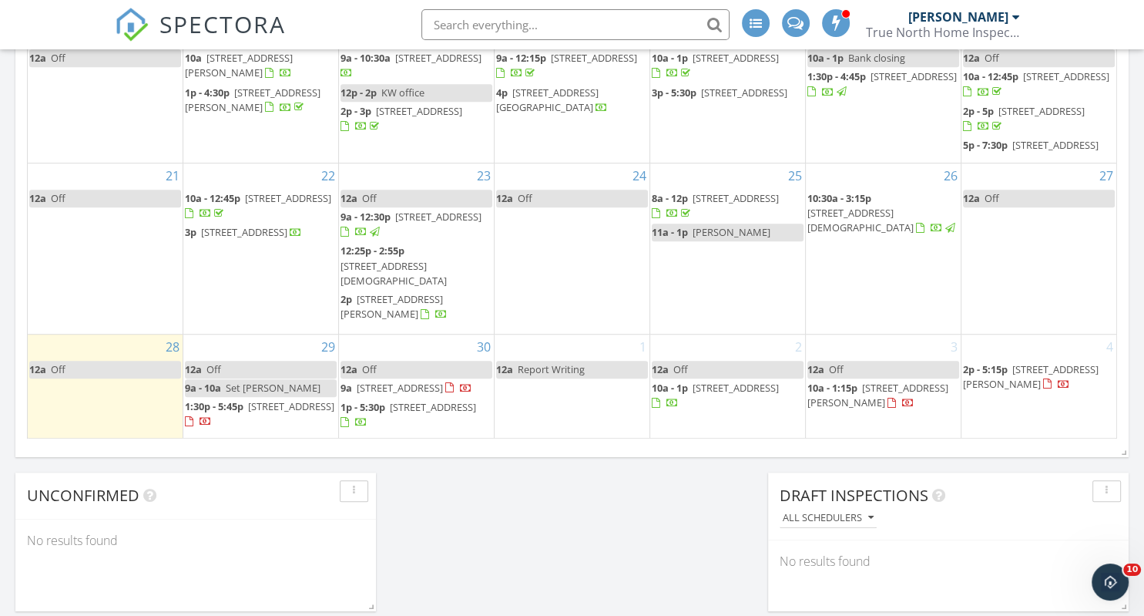
scroll to position [0, 0]
click at [418, 207] on link "12a Off" at bounding box center [417, 199] width 152 height 18
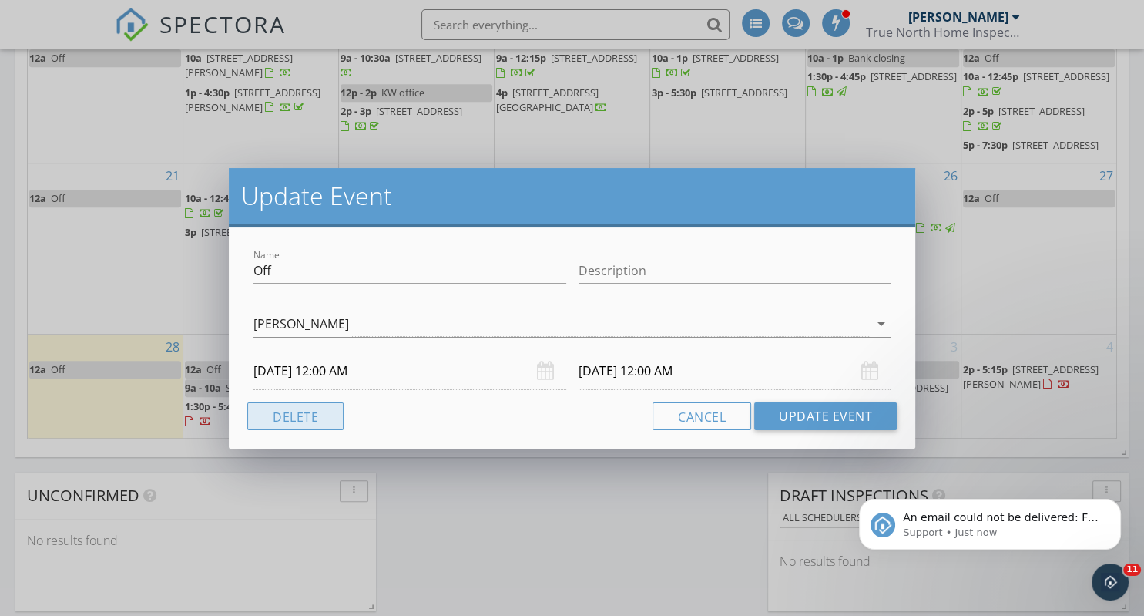
click at [300, 418] on button "Delete" at bounding box center [295, 416] width 96 height 28
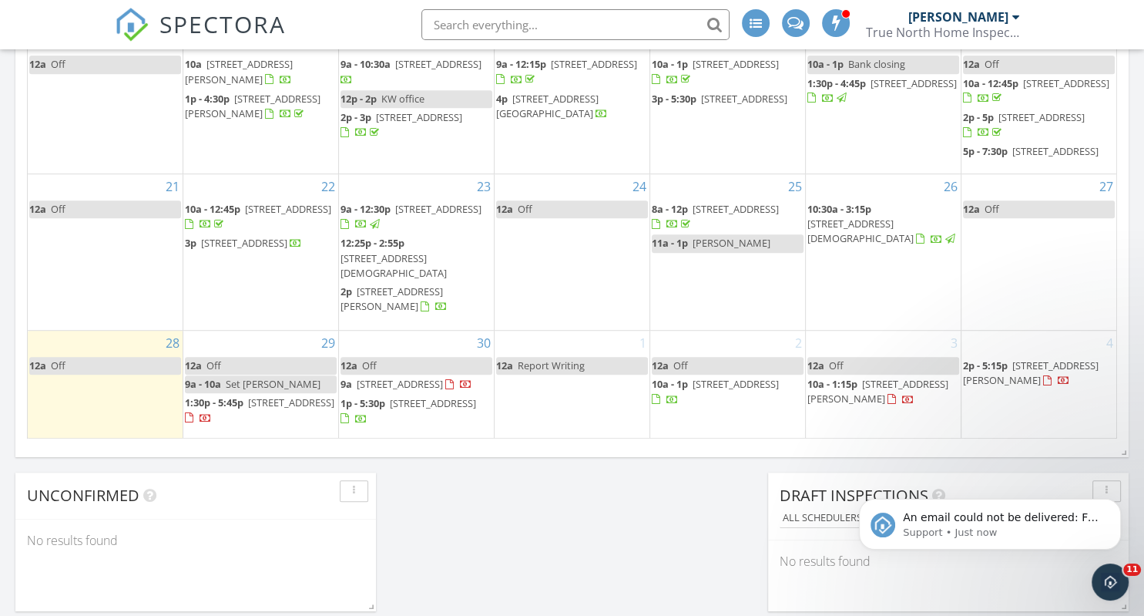
scroll to position [966, 0]
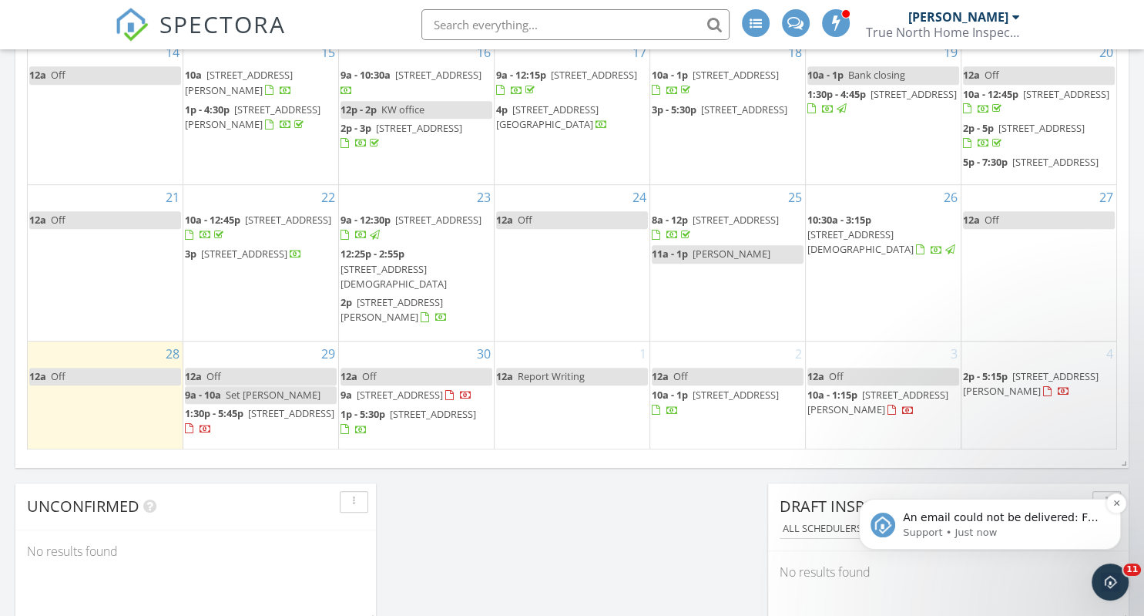
click at [938, 522] on span "An email could not be delivered: For more information, view Why emails don't ge…" at bounding box center [1001, 532] width 196 height 43
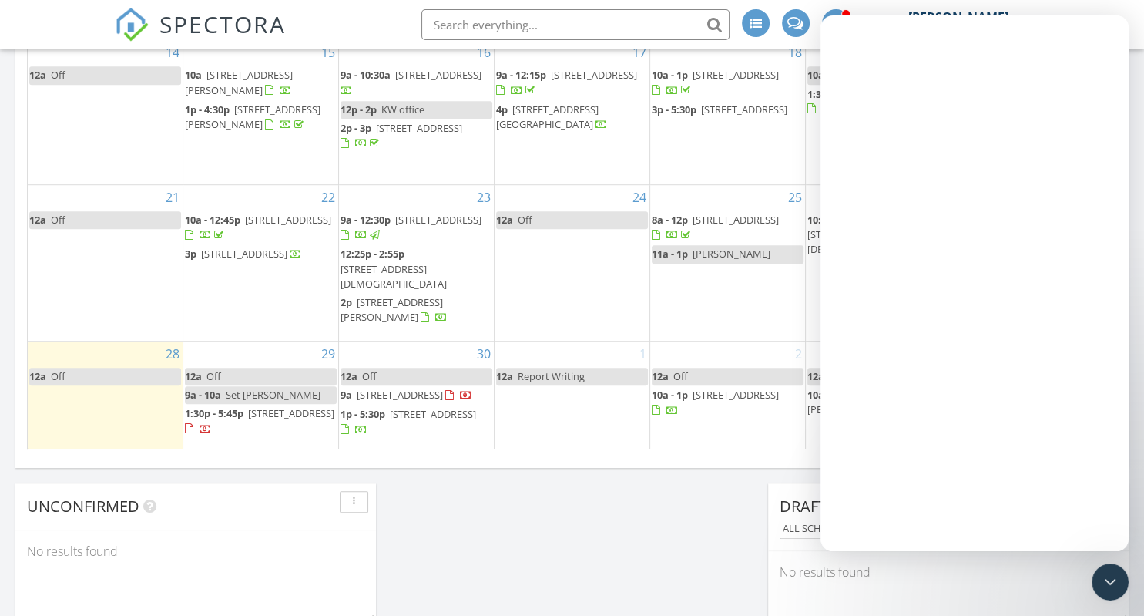
scroll to position [0, 0]
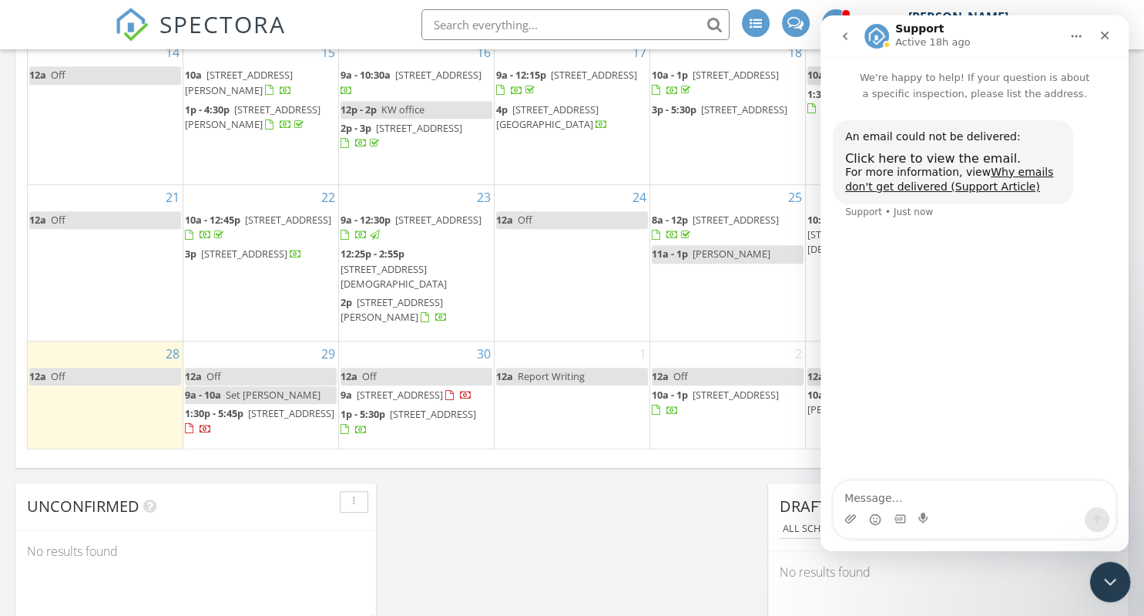
click at [1102, 576] on icon "Close Intercom Messenger" at bounding box center [1108, 579] width 18 height 18
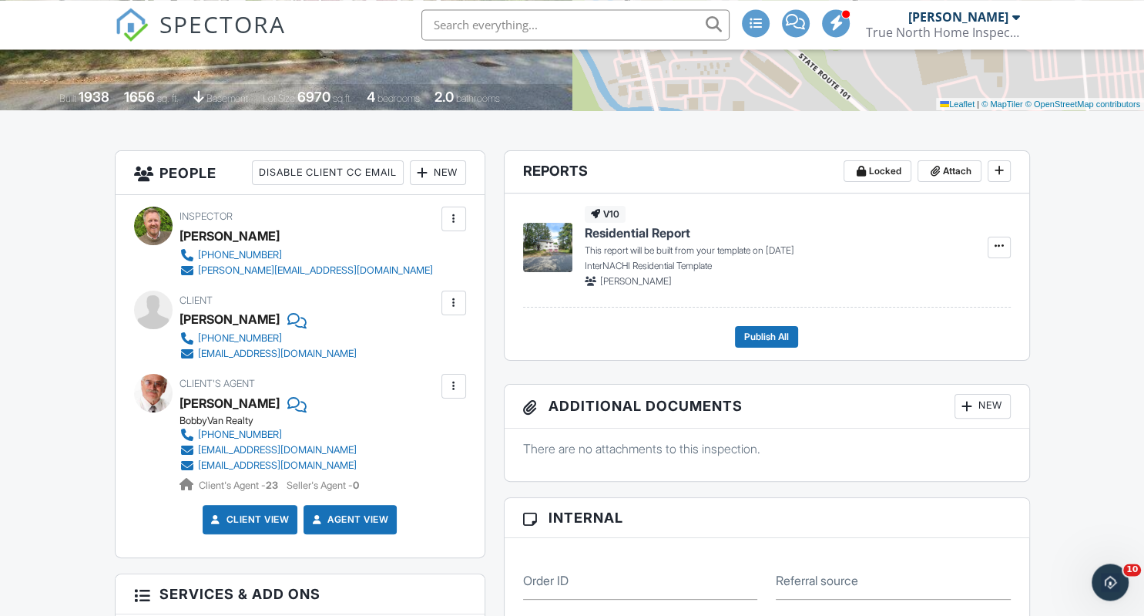
scroll to position [301, 0]
click at [452, 304] on div at bounding box center [453, 303] width 15 height 15
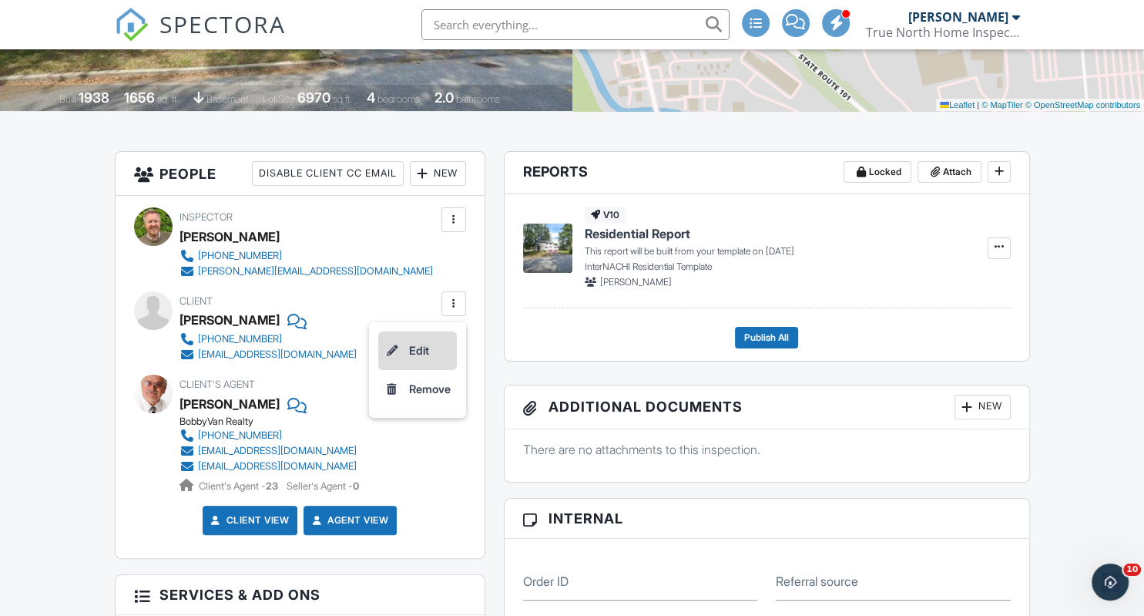
click at [422, 347] on li "Edit" at bounding box center [417, 350] width 79 height 39
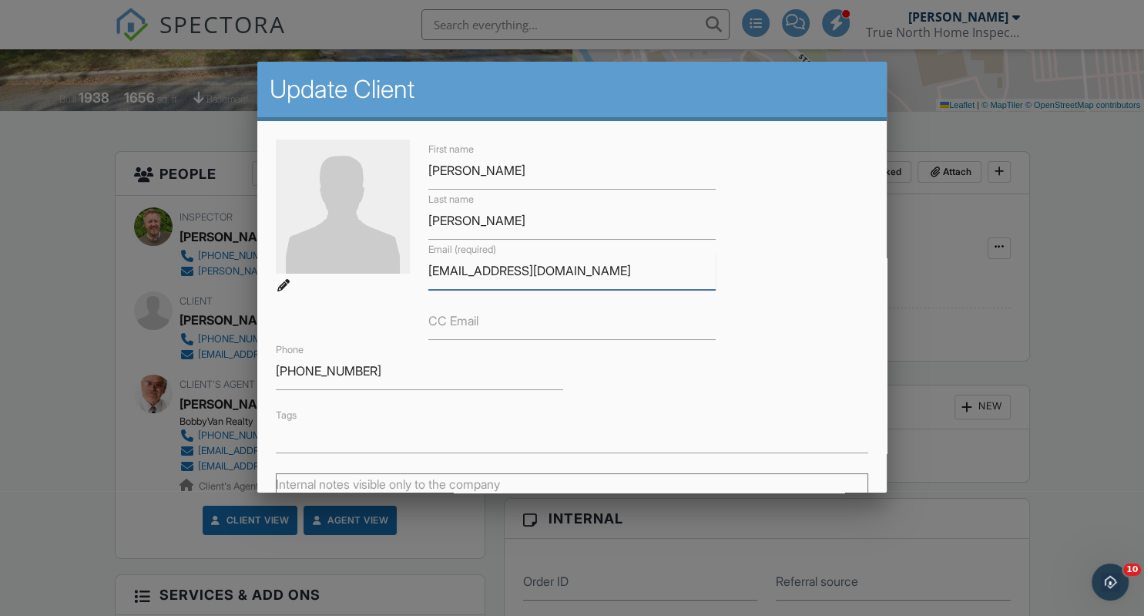
drag, startPoint x: 445, startPoint y: 269, endPoint x: 452, endPoint y: 310, distance: 41.4
click at [445, 270] on input "johnathanhecko@gmail.com" at bounding box center [571, 271] width 287 height 38
click at [446, 271] on input "jonathanhecko@gmail.com" at bounding box center [571, 271] width 287 height 38
drag, startPoint x: 459, startPoint y: 270, endPoint x: 447, endPoint y: 285, distance: 19.7
click at [459, 270] on input "jonathanhecko@gmail.com" at bounding box center [571, 271] width 287 height 38
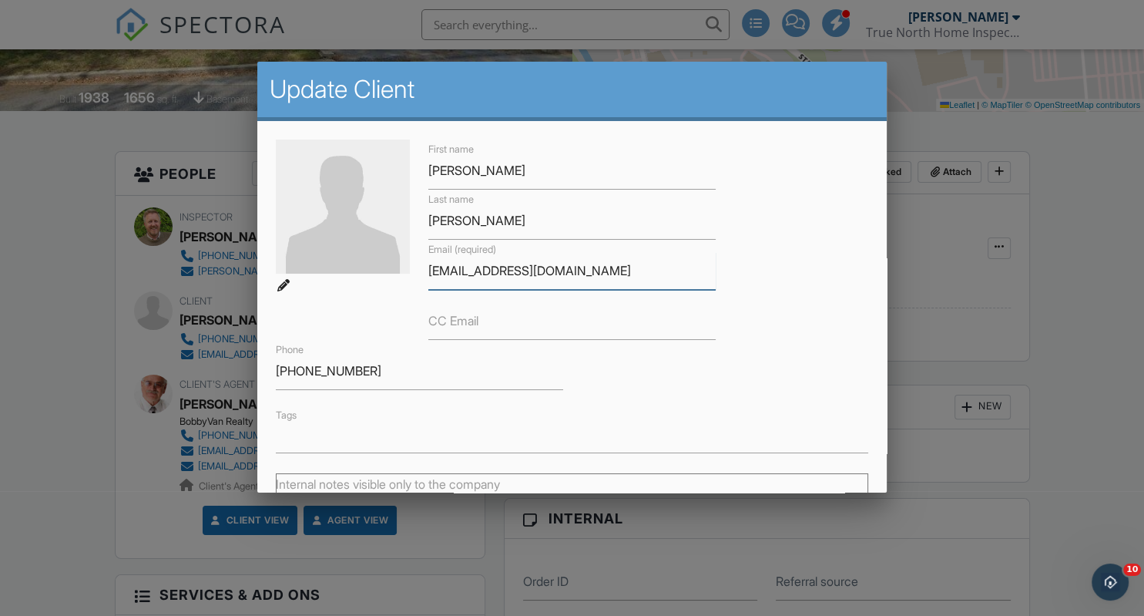
click at [464, 267] on input "jonathanhecko@gmail.com" at bounding box center [571, 271] width 287 height 38
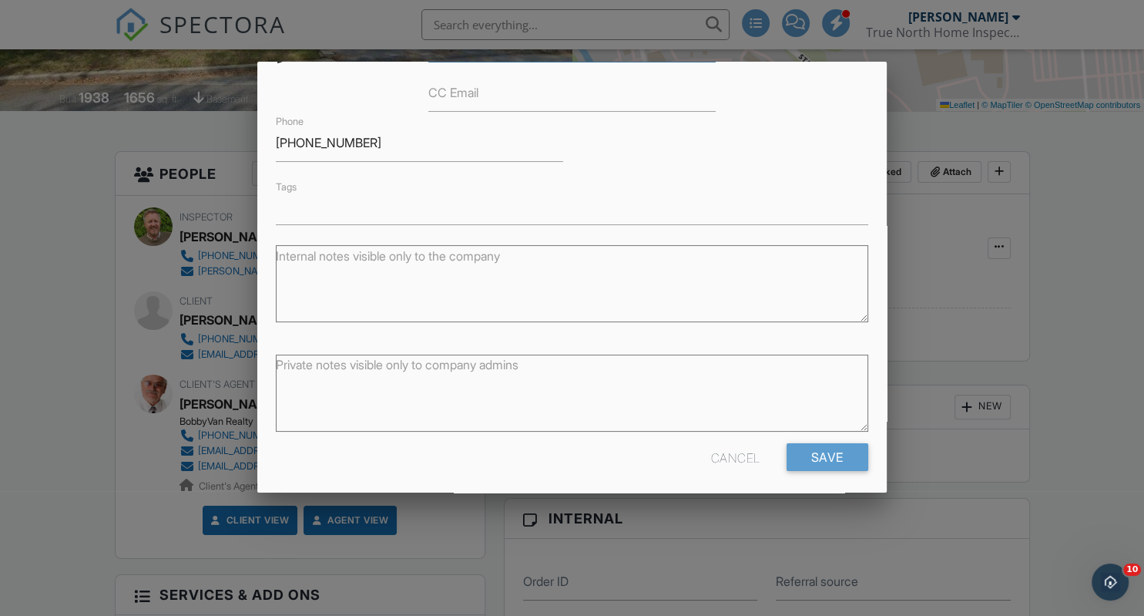
scroll to position [230, 0]
type input "jonathanhecko@gmail.com"
click at [831, 452] on input "Save" at bounding box center [828, 456] width 82 height 28
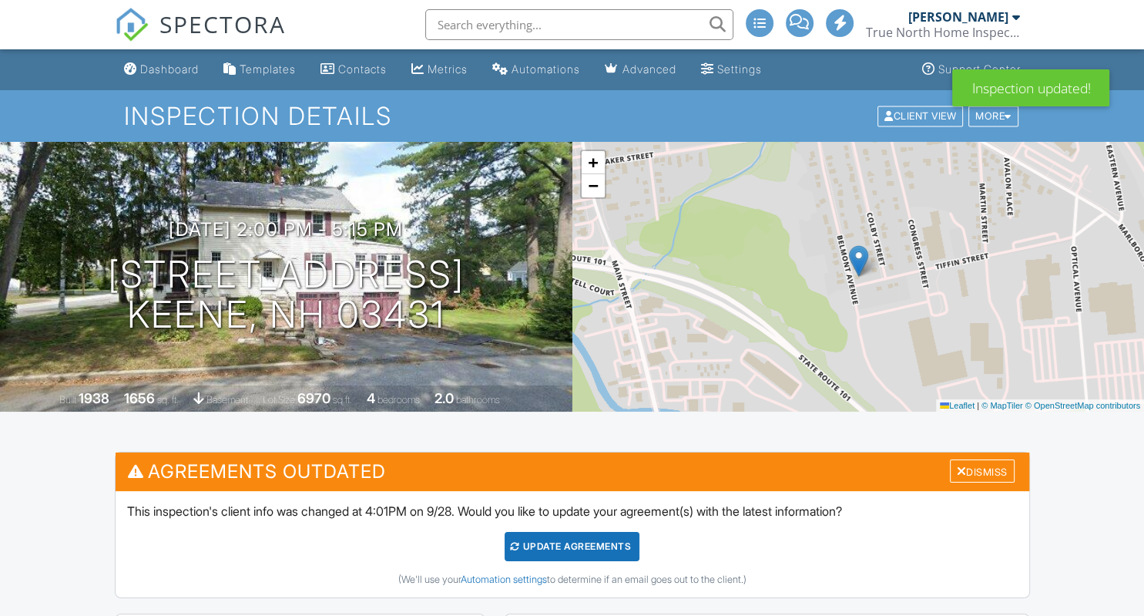
click at [590, 547] on div "Update Agreements" at bounding box center [572, 546] width 135 height 29
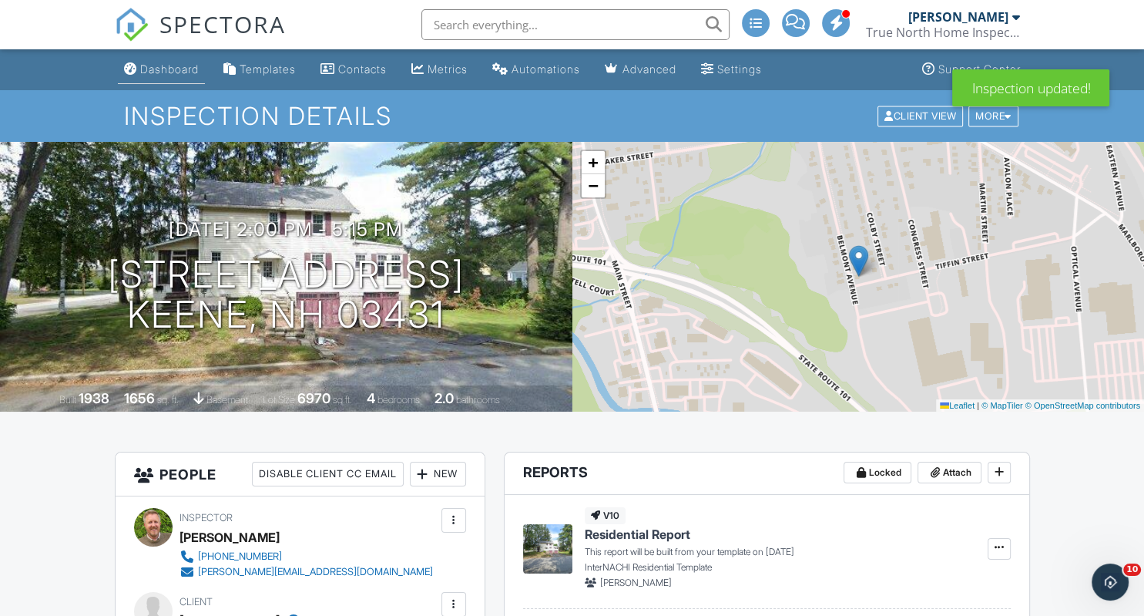
click at [162, 60] on link "Dashboard" at bounding box center [161, 69] width 87 height 29
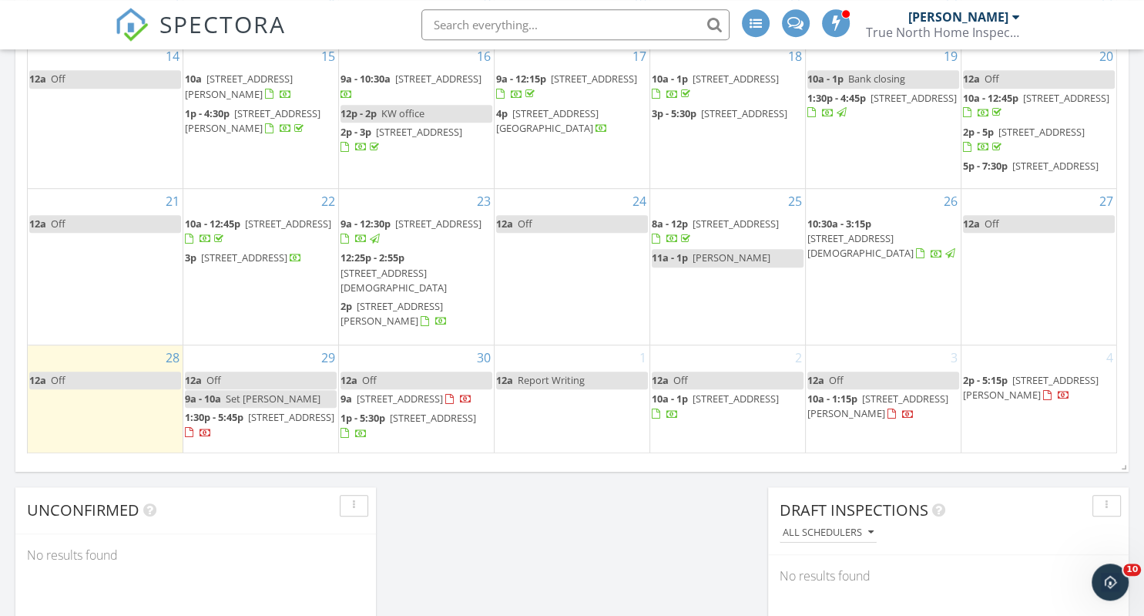
scroll to position [976, 0]
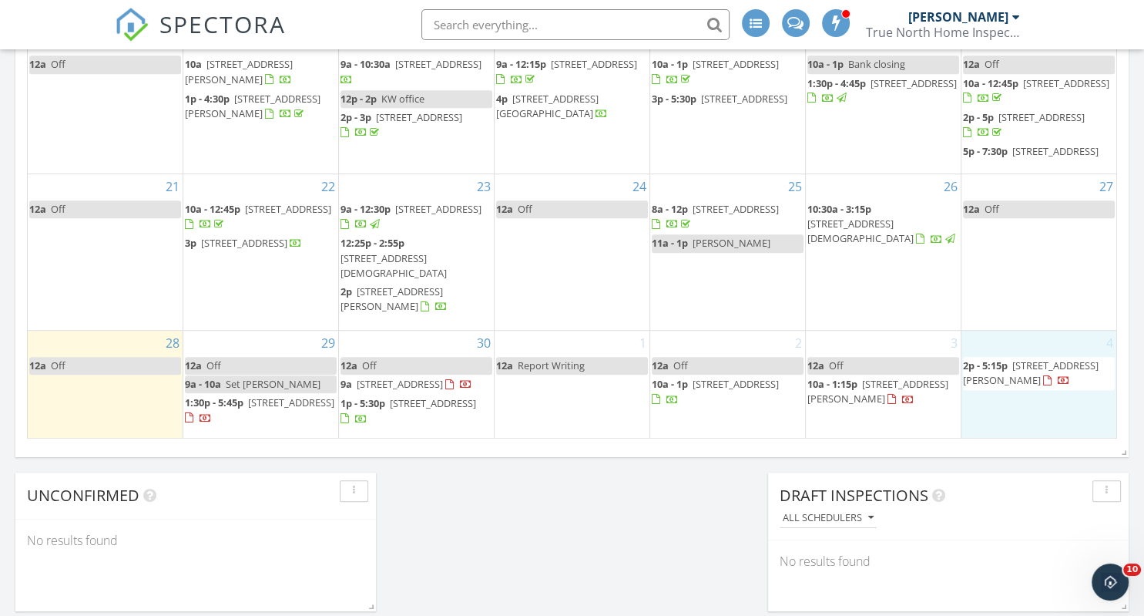
click at [1015, 408] on td "4 2p - 5:15p [STREET_ADDRESS][PERSON_NAME]" at bounding box center [1039, 385] width 156 height 108
click at [1025, 365] on link "Event" at bounding box center [1034, 369] width 79 height 25
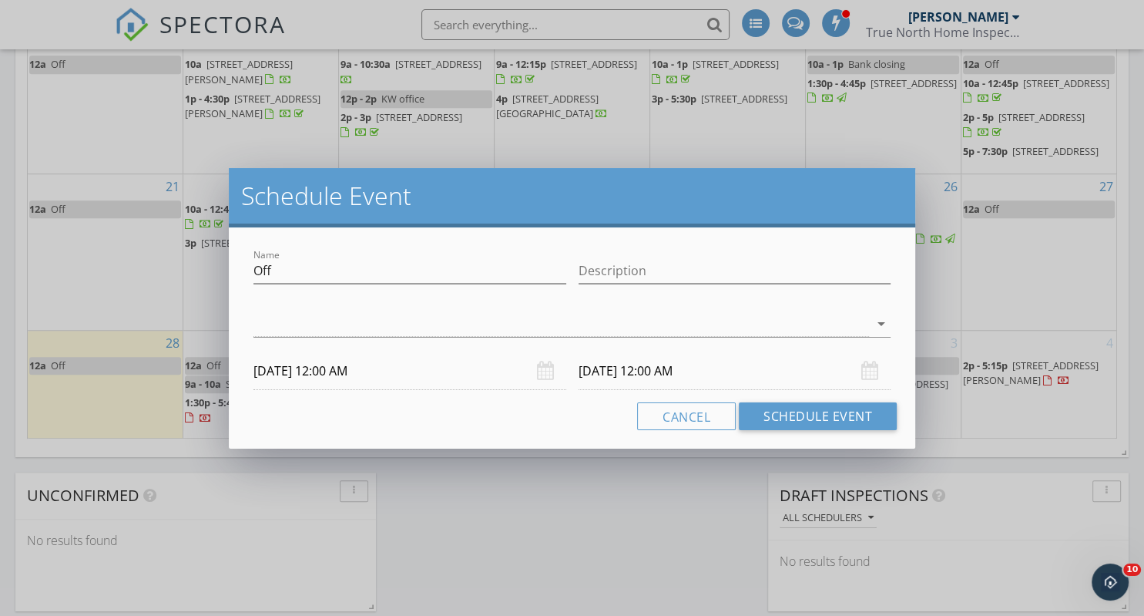
click at [334, 338] on div "arrow_drop_down" at bounding box center [572, 331] width 637 height 41
click at [297, 325] on div at bounding box center [562, 323] width 616 height 25
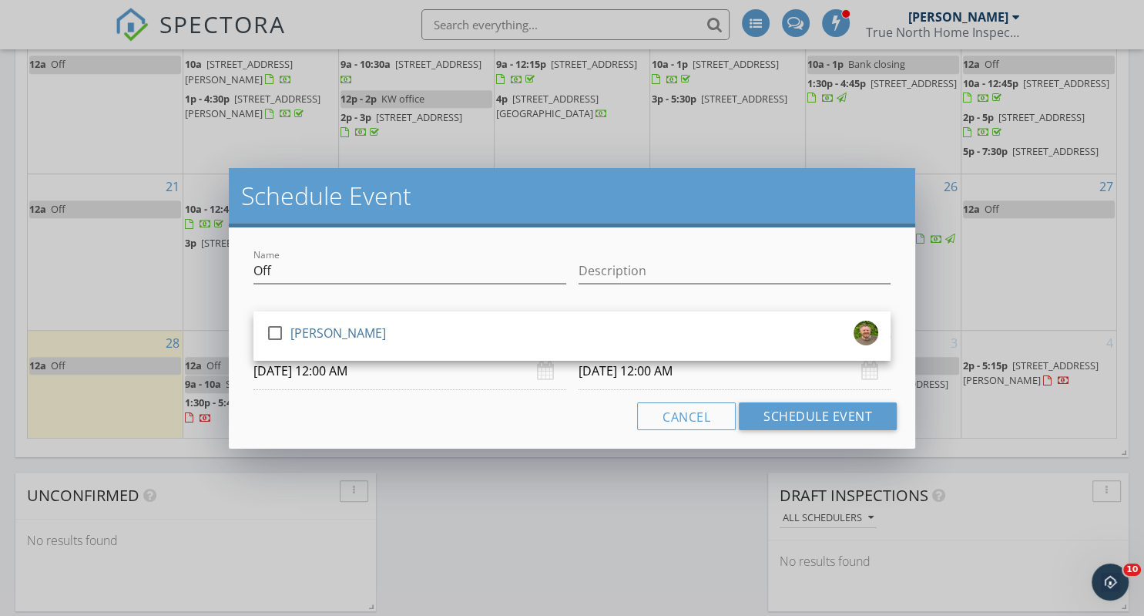
click at [275, 325] on div at bounding box center [275, 333] width 26 height 26
click at [774, 414] on button "Schedule Event" at bounding box center [818, 416] width 158 height 28
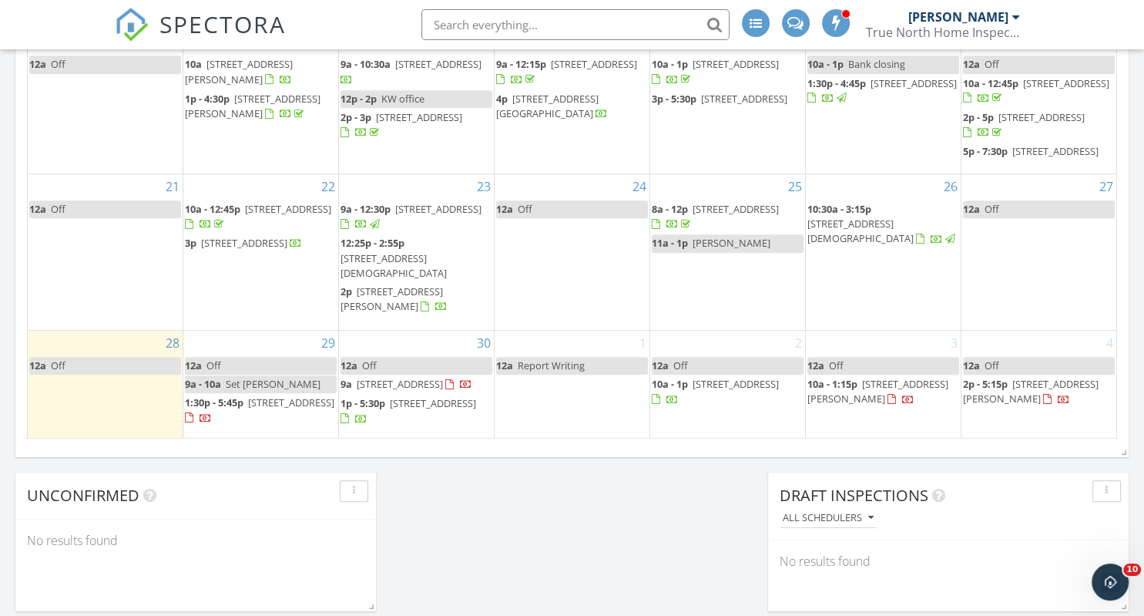
scroll to position [966, 0]
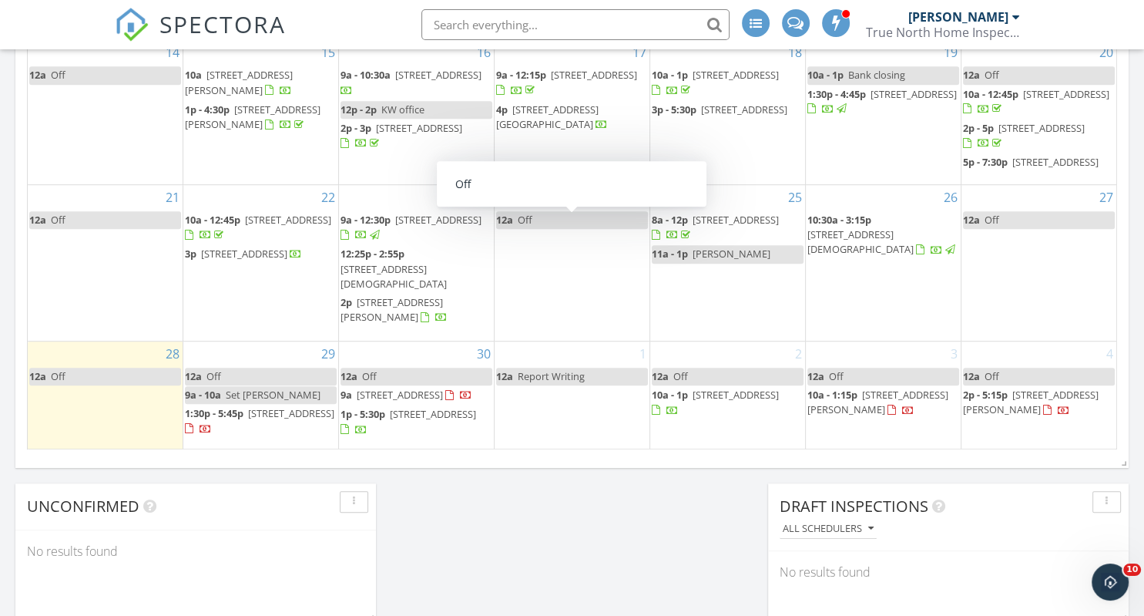
click at [572, 221] on link "12a Off" at bounding box center [572, 220] width 152 height 18
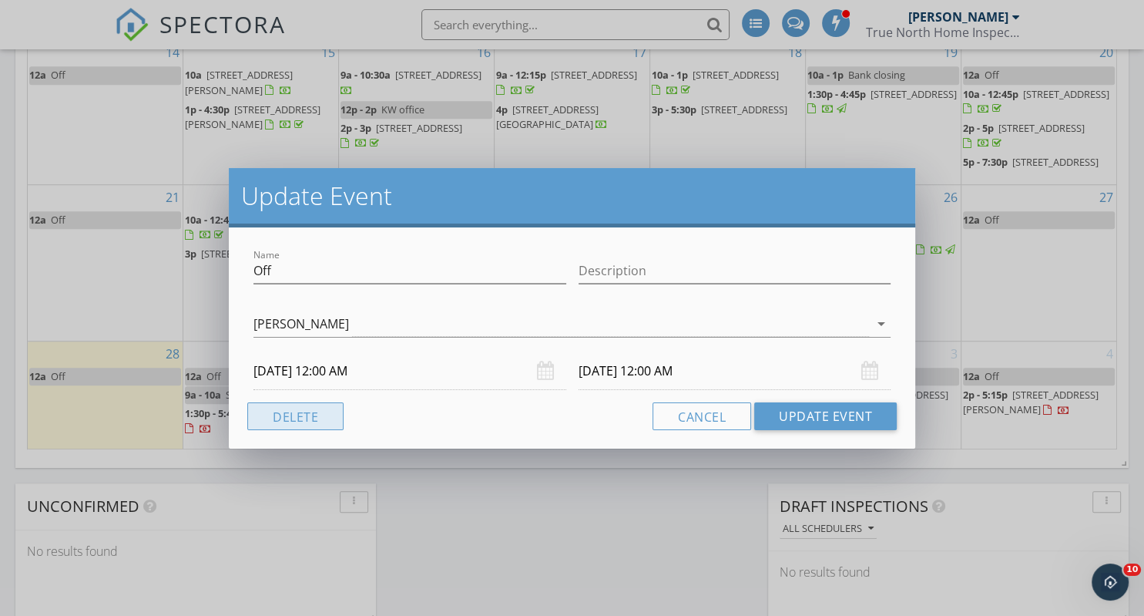
click at [286, 413] on button "Delete" at bounding box center [295, 416] width 96 height 28
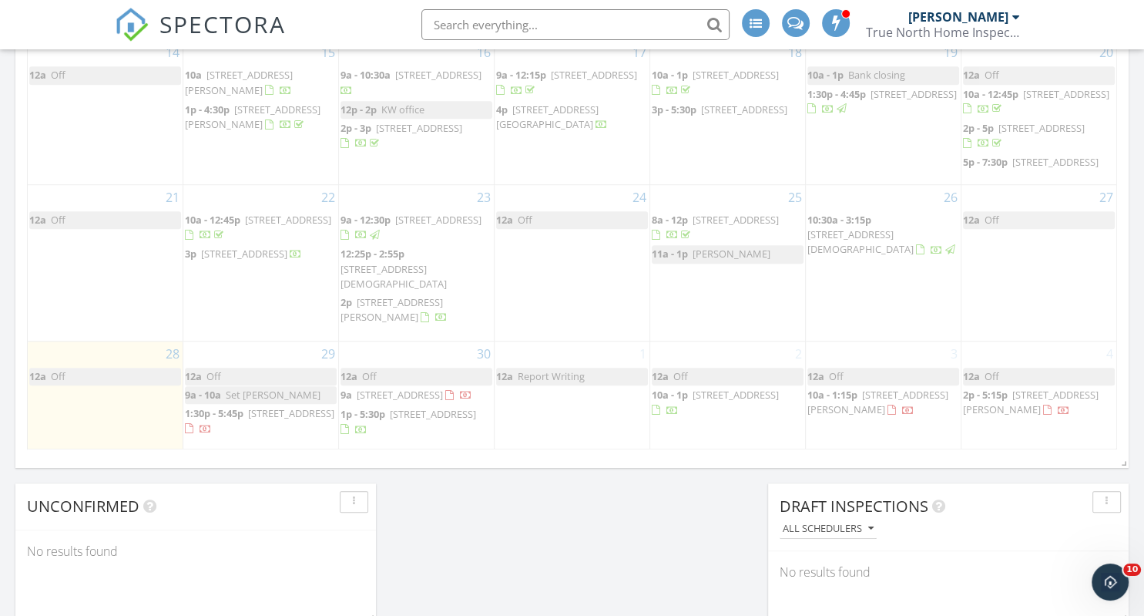
scroll to position [956, 0]
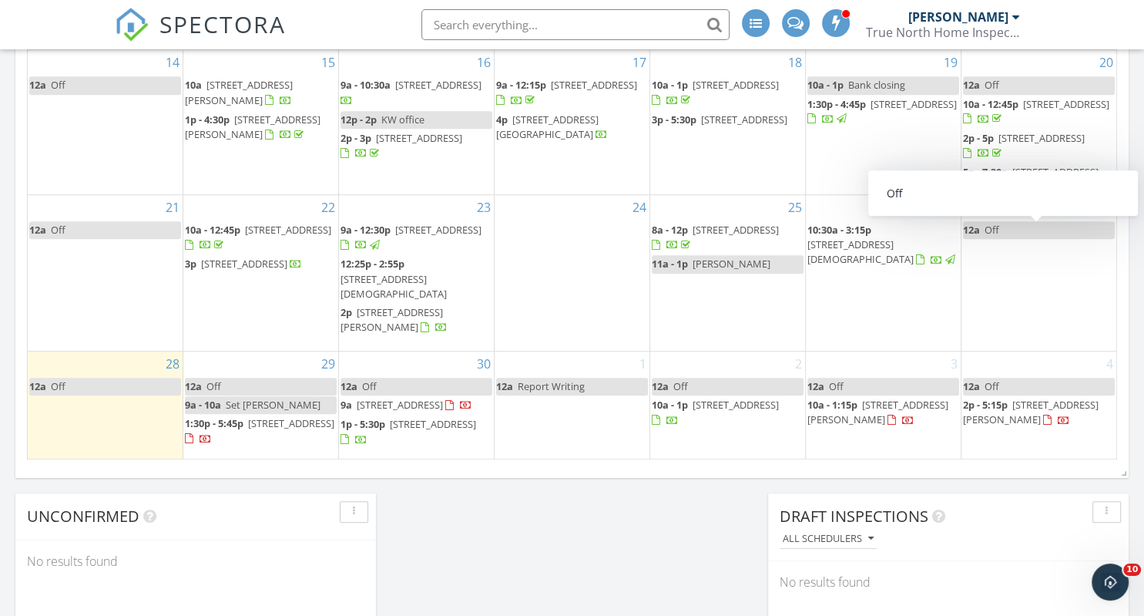
click at [993, 237] on span "Off" at bounding box center [992, 230] width 15 height 14
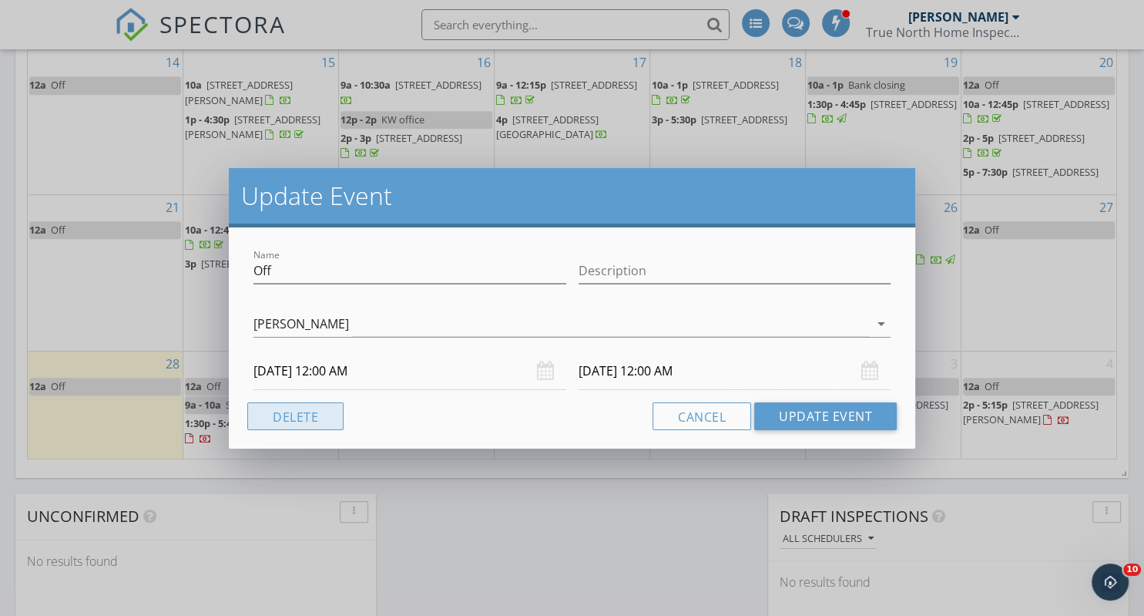
click at [298, 415] on button "Delete" at bounding box center [295, 416] width 96 height 28
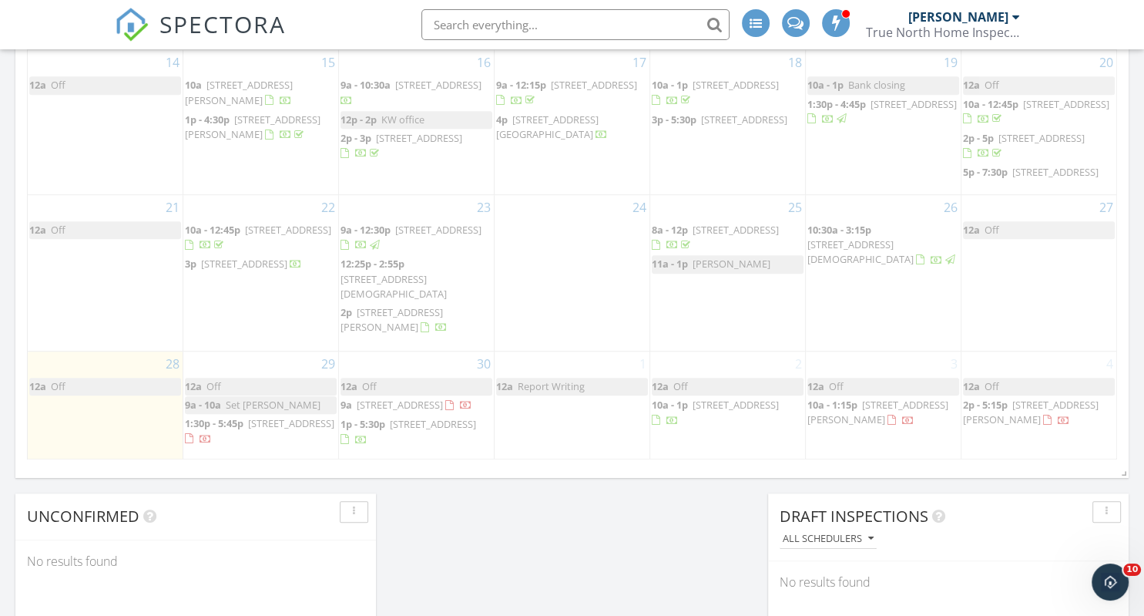
scroll to position [946, 0]
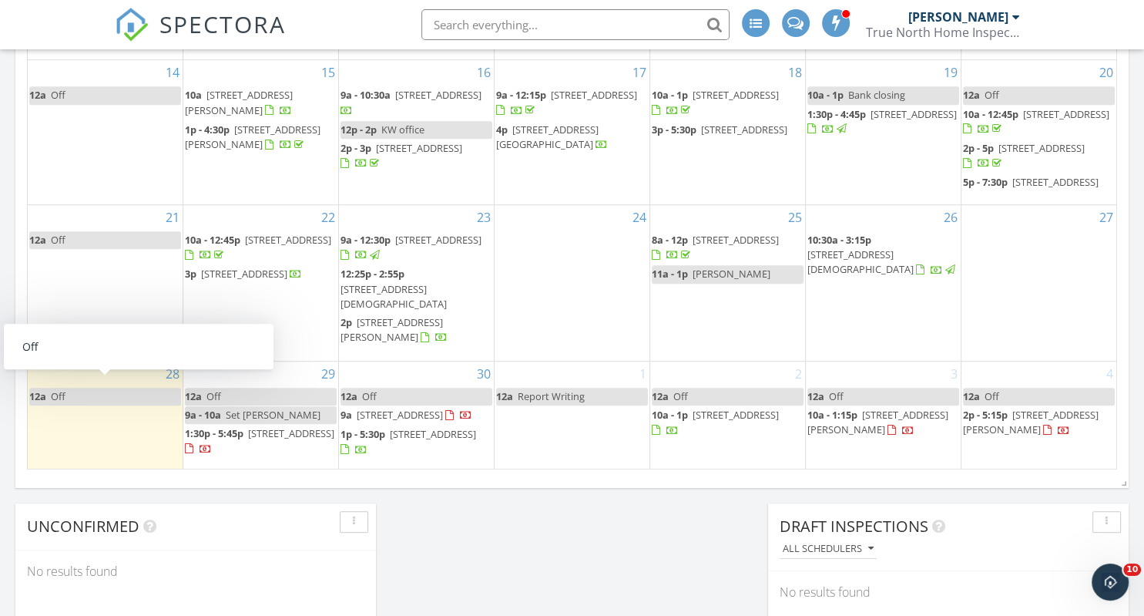
click at [114, 394] on link "12a Off" at bounding box center [105, 397] width 152 height 18
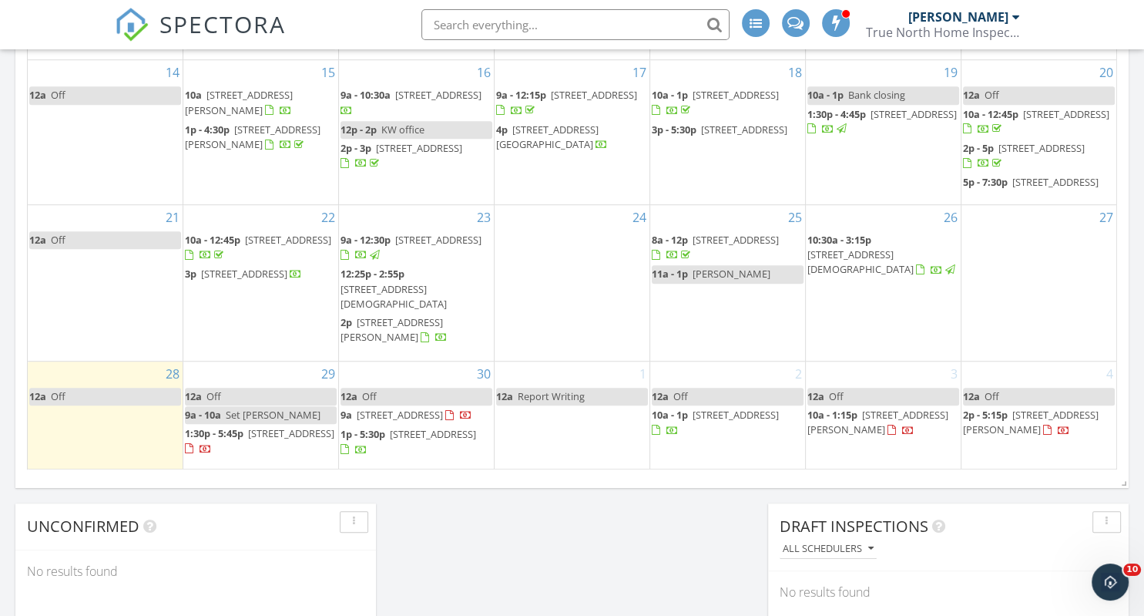
click at [590, 548] on div at bounding box center [572, 308] width 1144 height 616
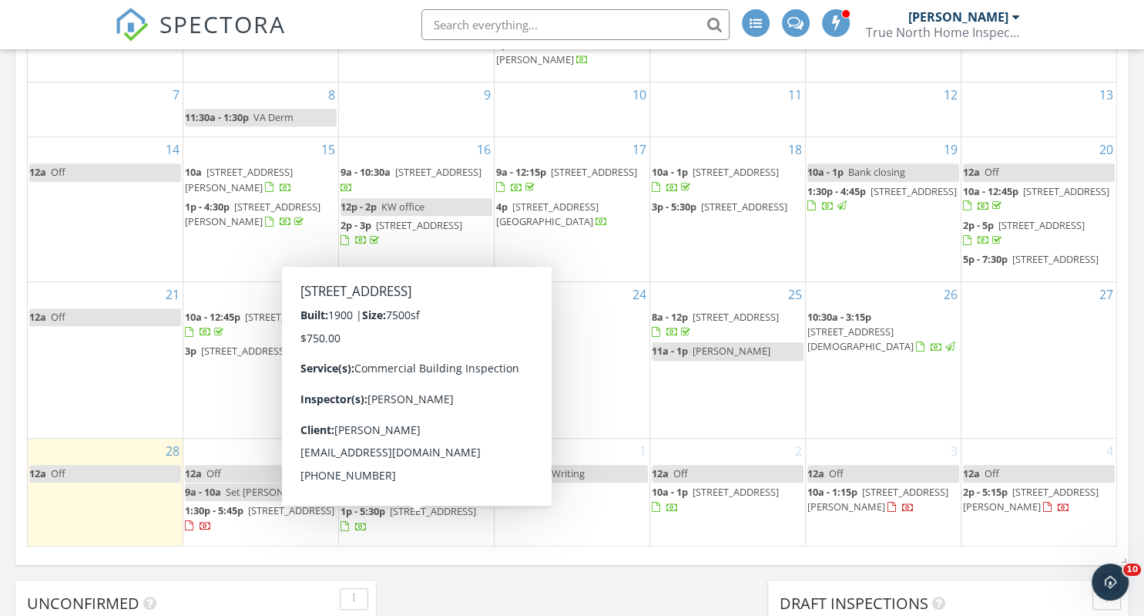
scroll to position [864, 0]
